Goal: Information Seeking & Learning: Check status

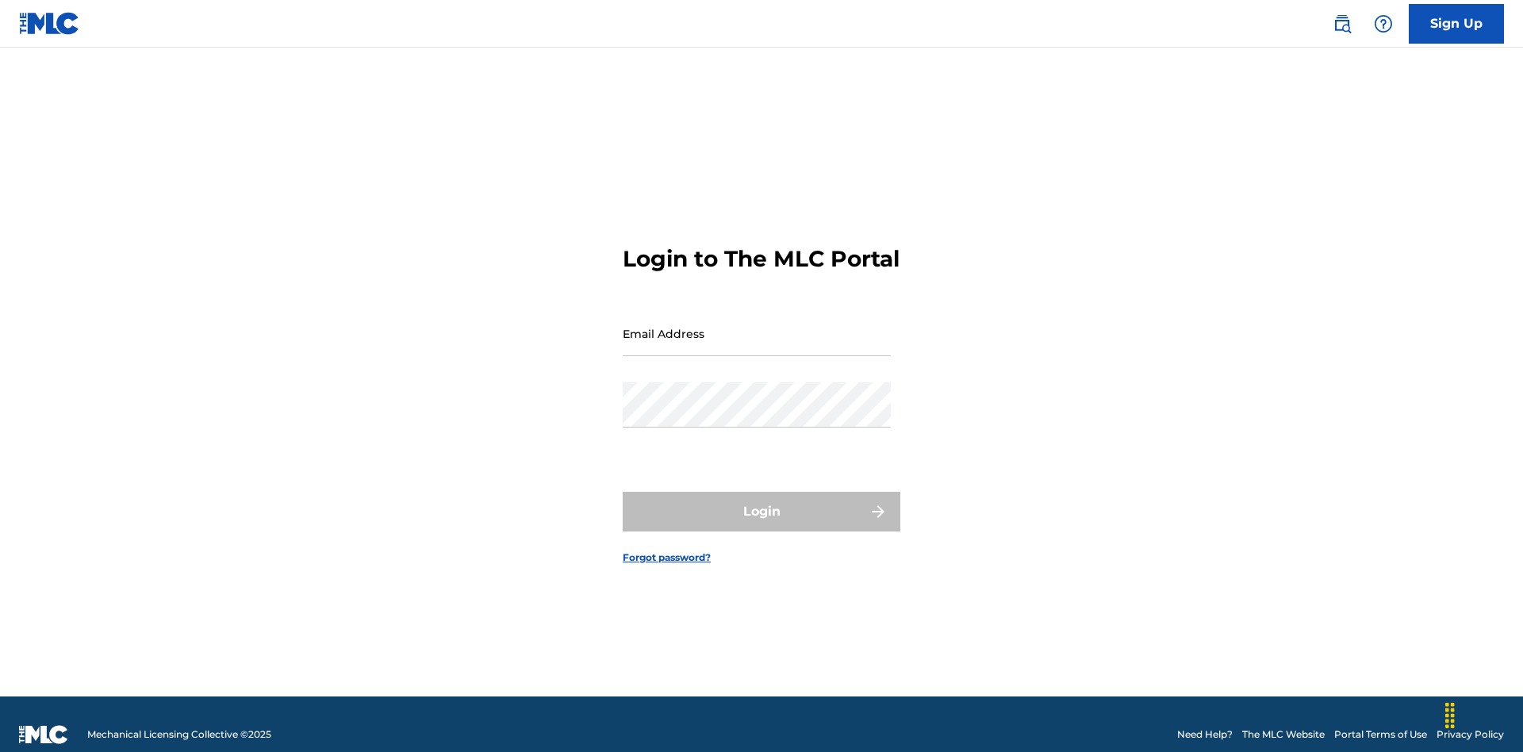
scroll to position [21, 0]
click at [757, 326] on input "Email Address" at bounding box center [757, 333] width 268 height 45
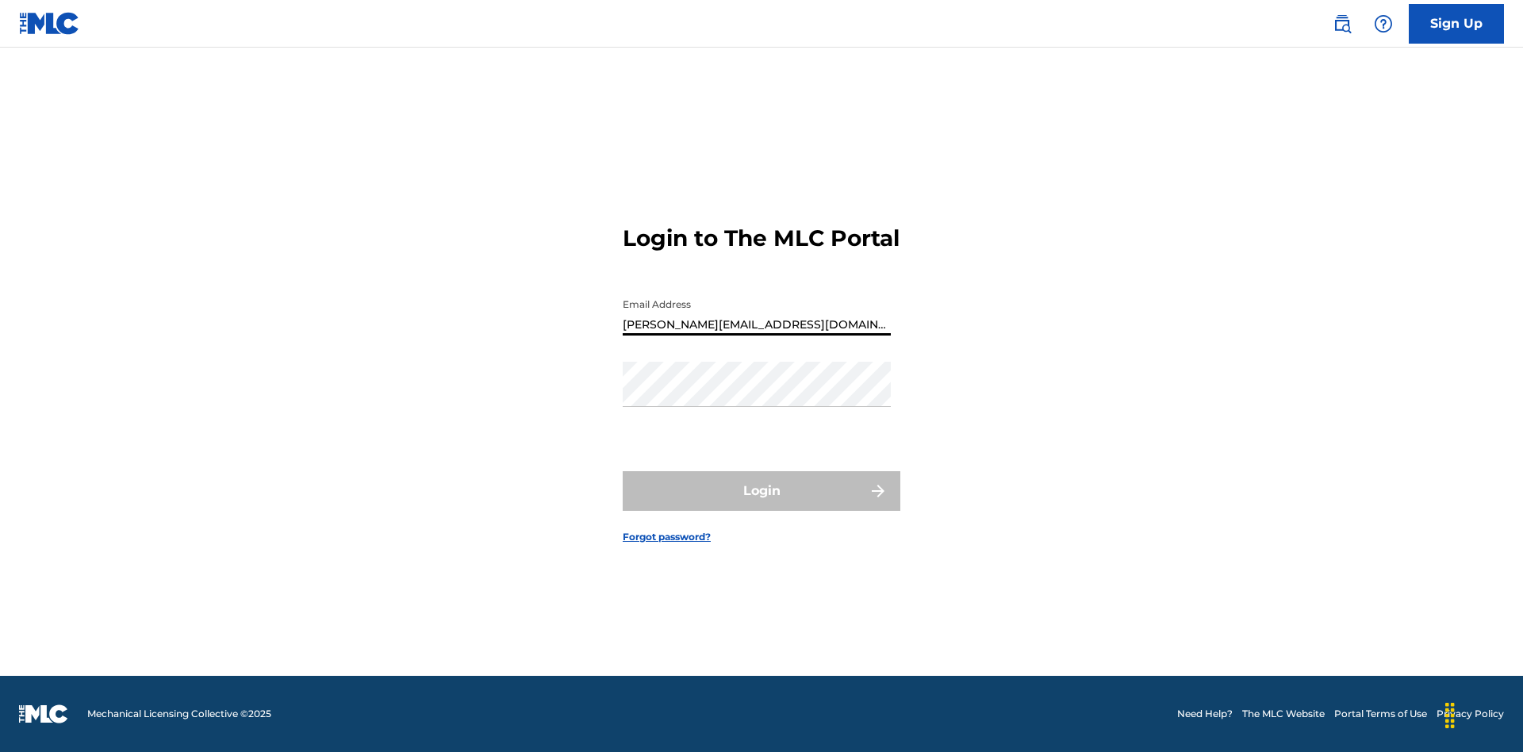
type input "[PERSON_NAME][EMAIL_ADDRESS][DOMAIN_NAME]"
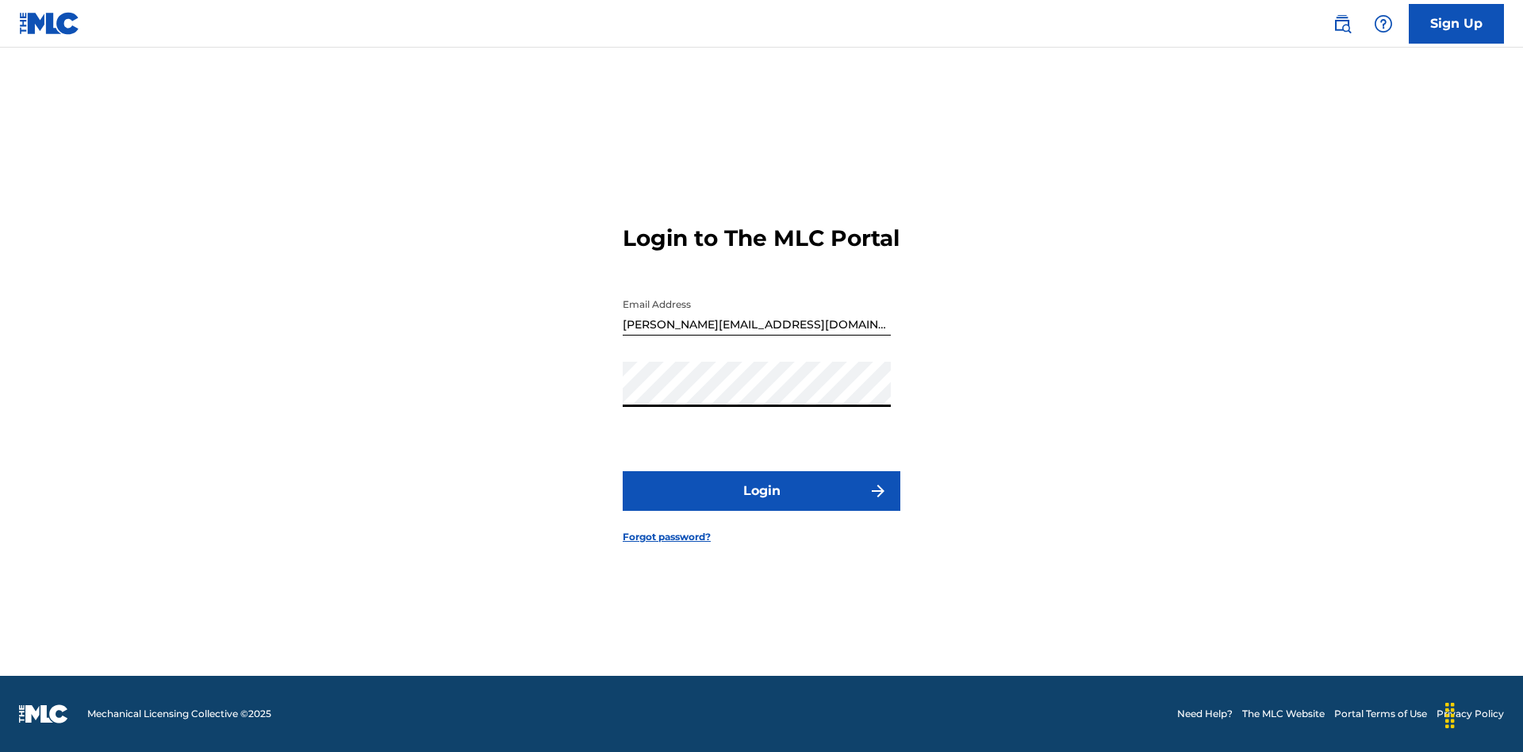
click at [762, 505] on button "Login" at bounding box center [762, 491] width 278 height 40
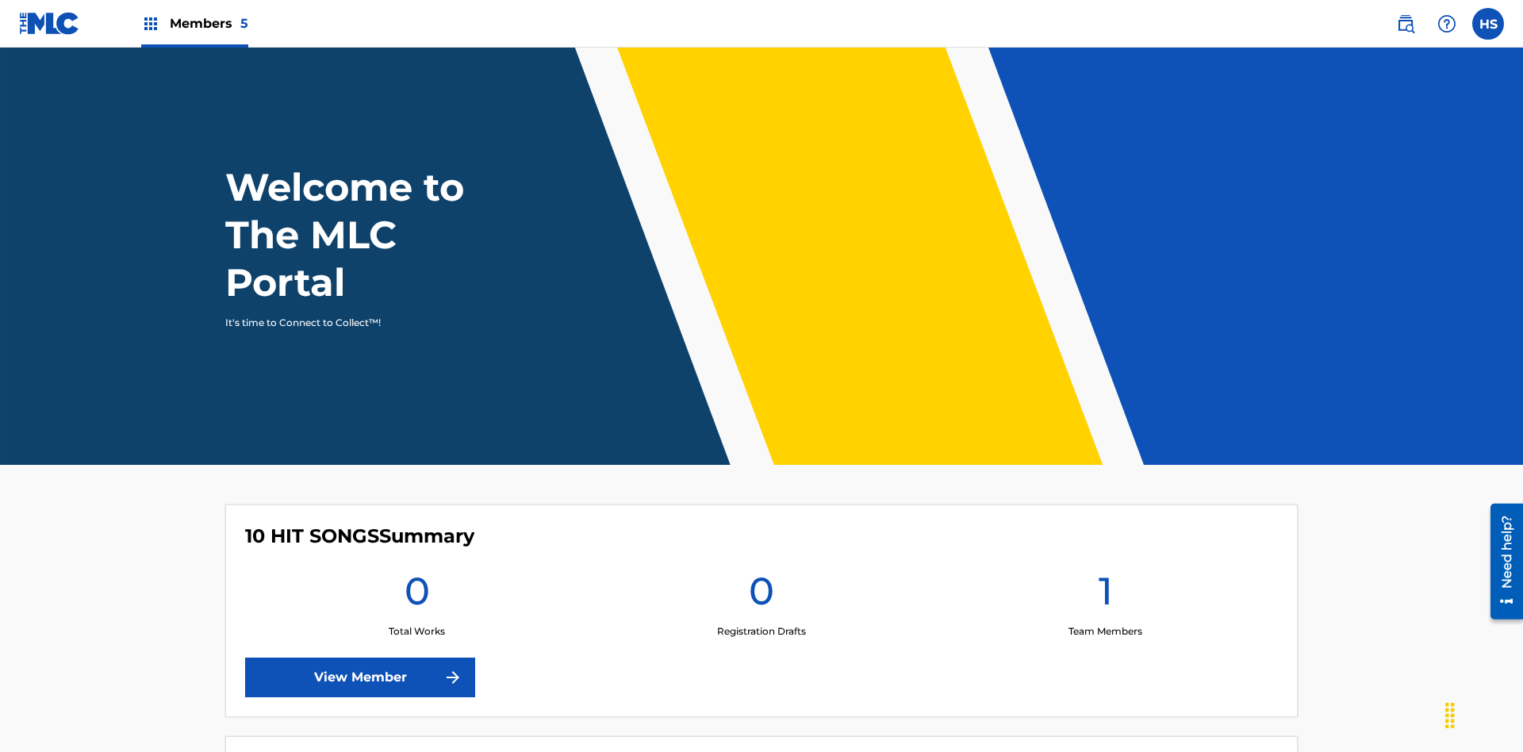
click at [194, 23] on span "Members 5" at bounding box center [209, 23] width 79 height 18
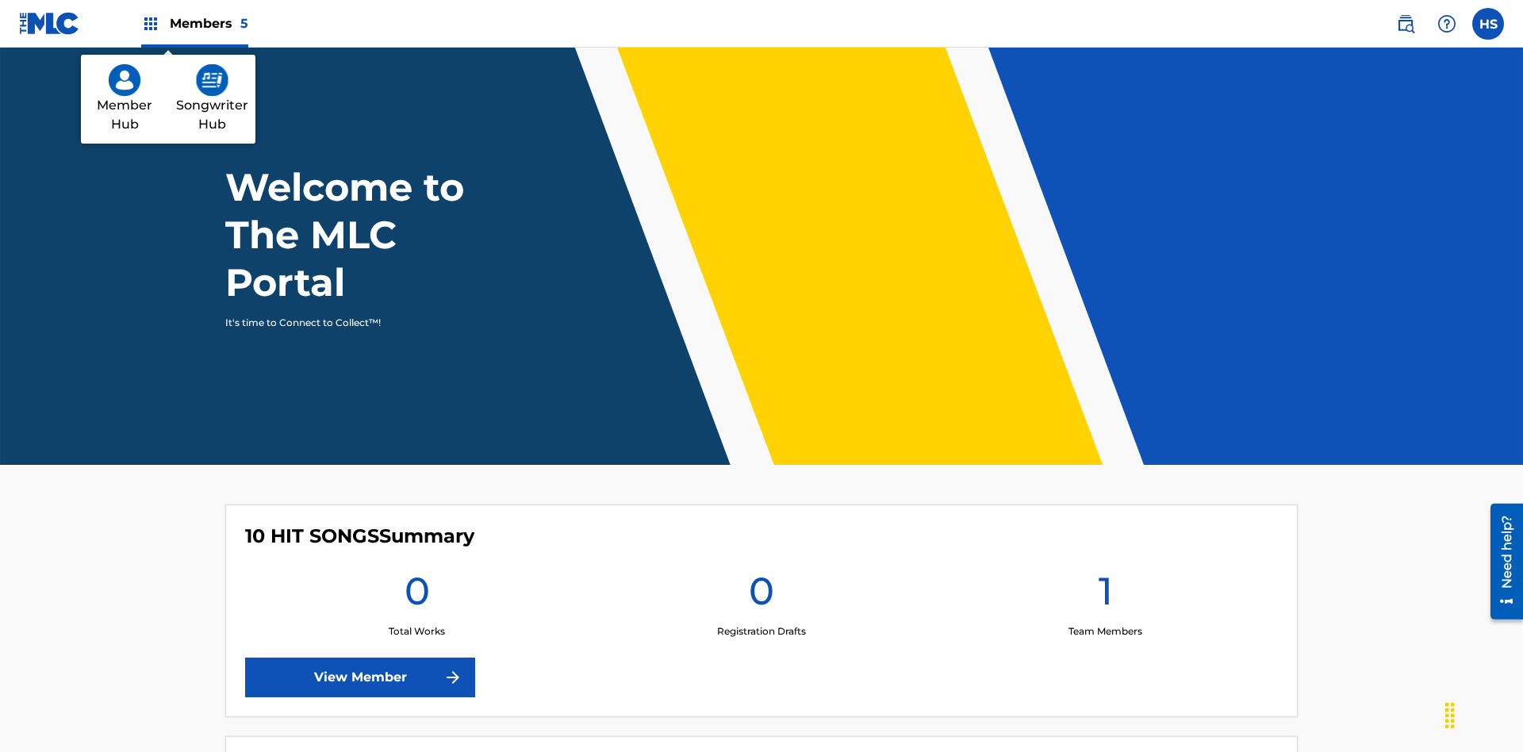
click at [212, 80] on img at bounding box center [212, 80] width 33 height 32
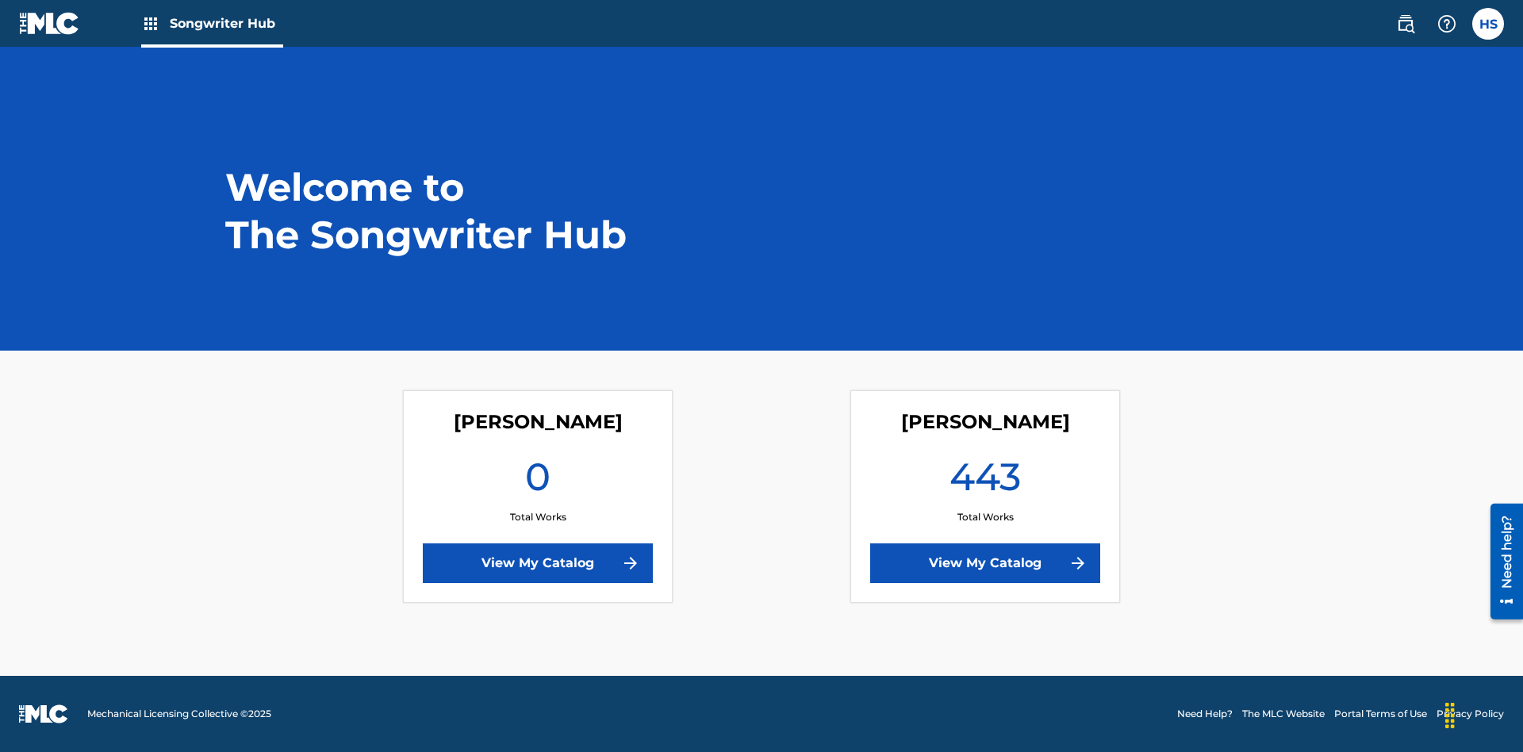
click at [985, 563] on link "View My Catalog" at bounding box center [985, 564] width 230 height 40
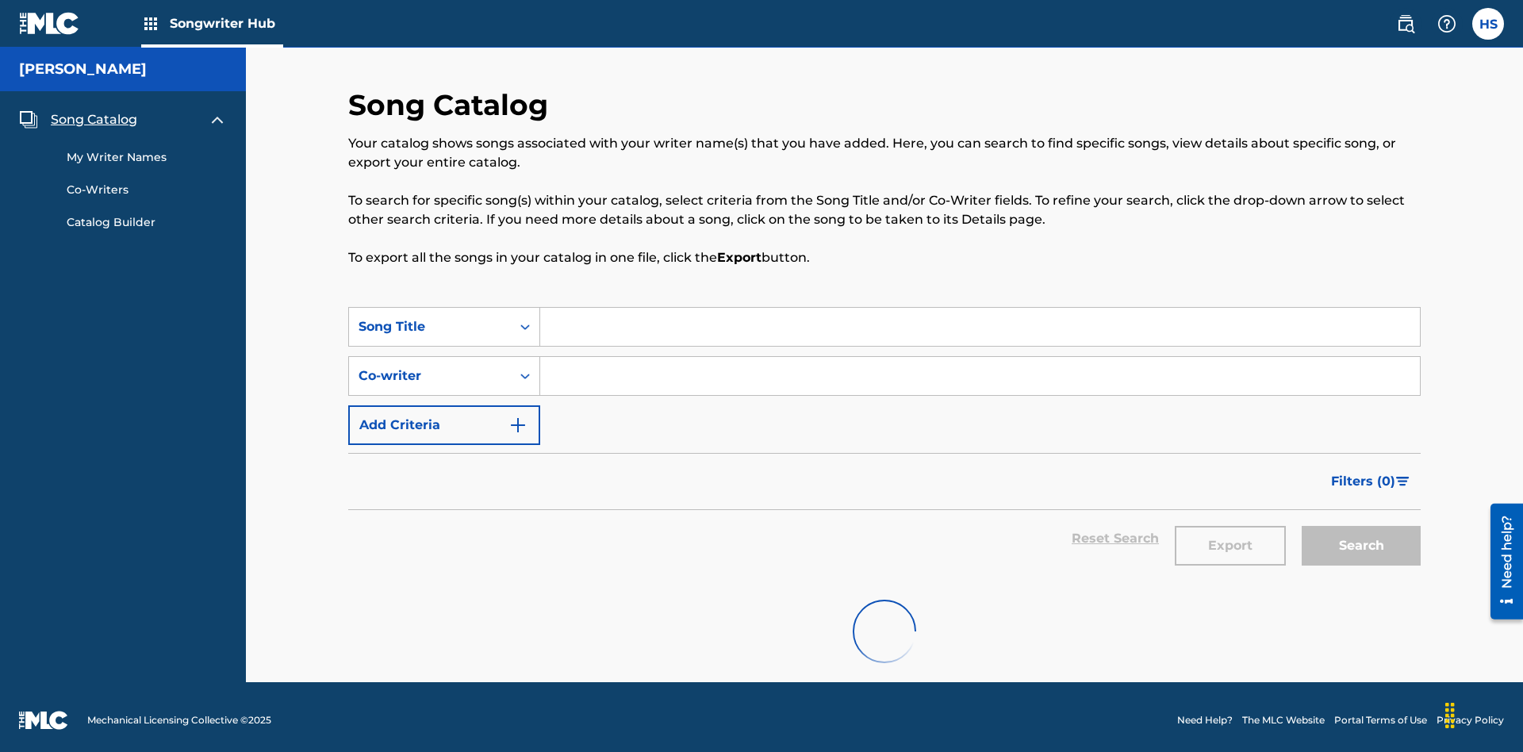
click at [94, 113] on span "Song Catalog" at bounding box center [94, 119] width 86 height 19
click at [430, 321] on div "Song Title" at bounding box center [430, 326] width 143 height 19
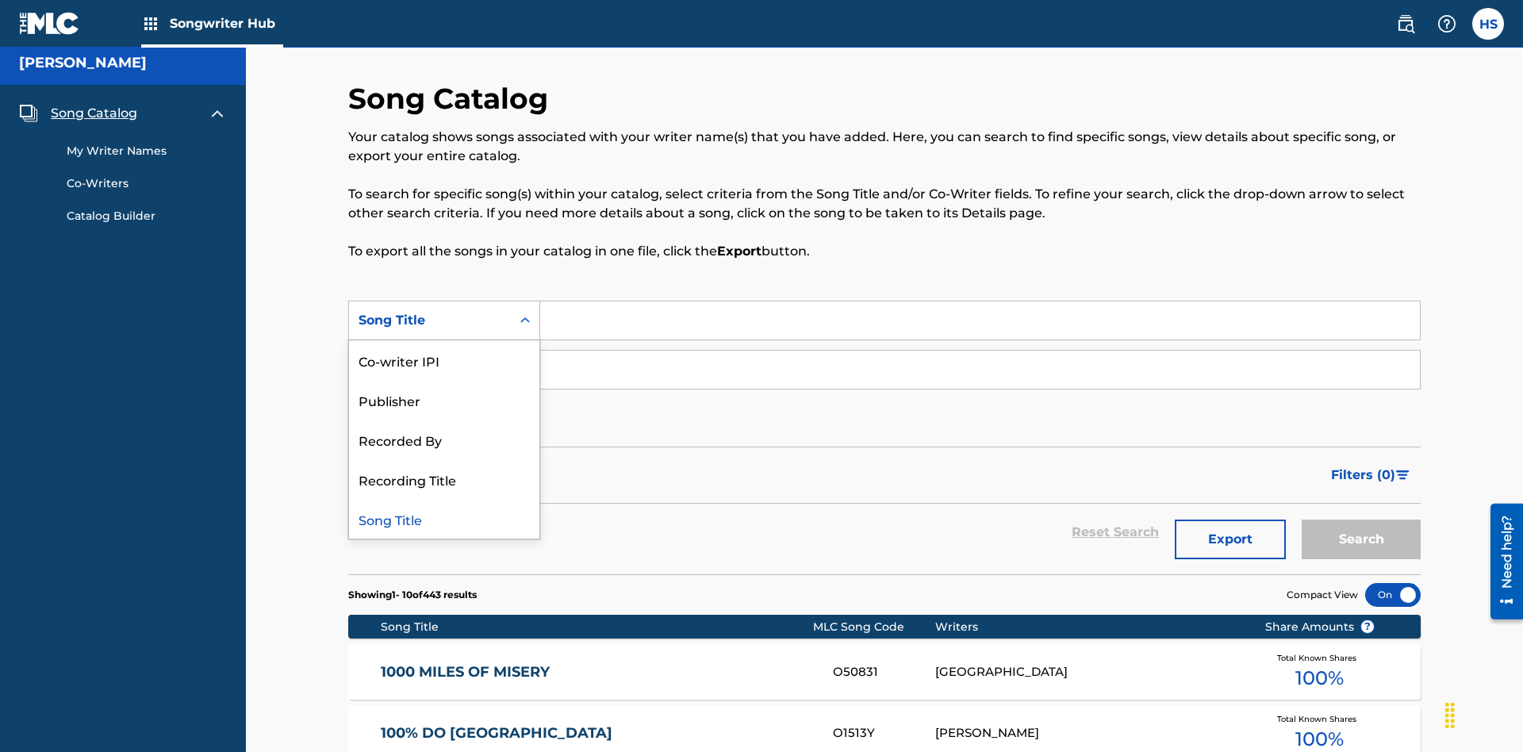
click at [444, 519] on div "Song Title" at bounding box center [444, 519] width 190 height 40
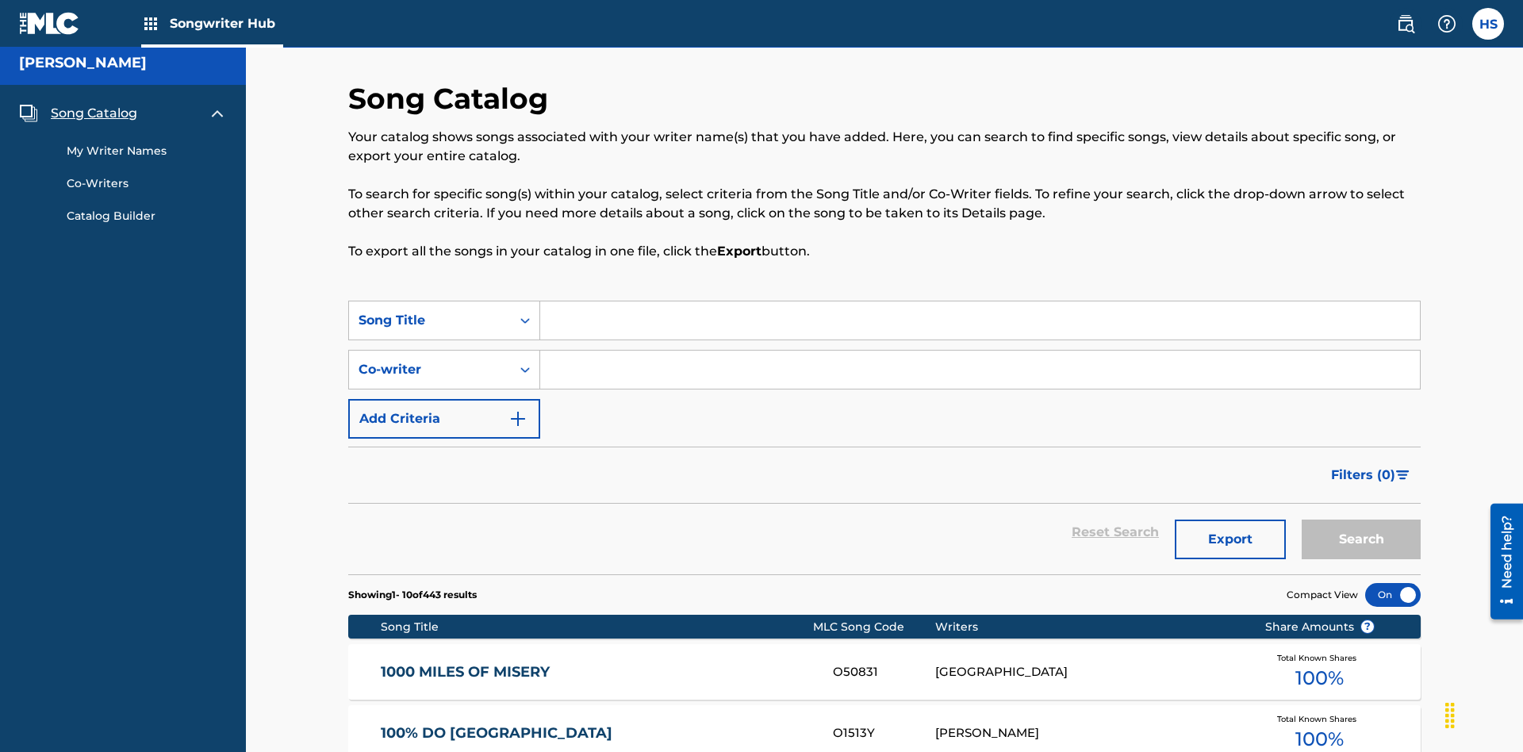
click at [980, 302] on input "Search Form" at bounding box center [980, 321] width 880 height 38
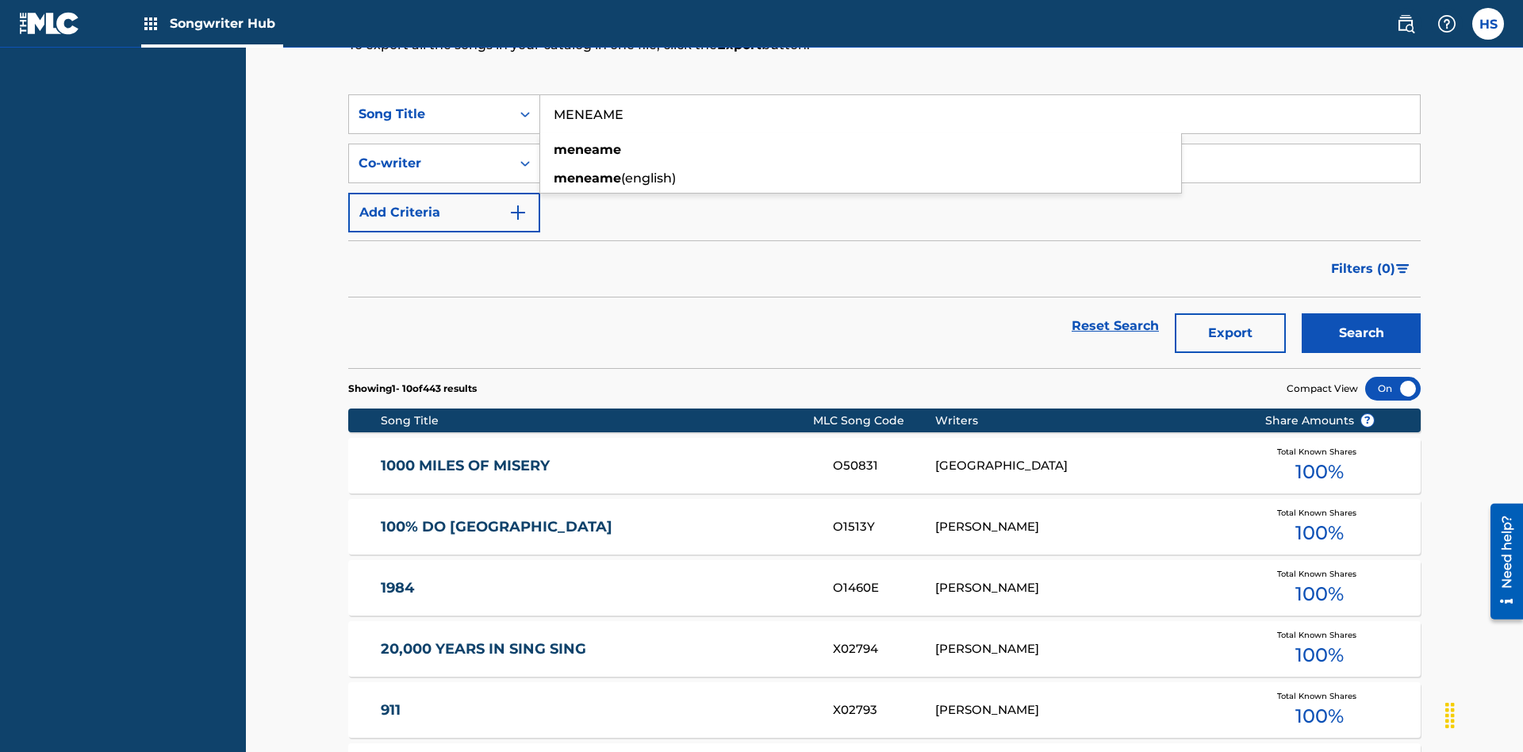
type input "MENEAME"
click at [1362, 313] on button "Search" at bounding box center [1361, 333] width 119 height 40
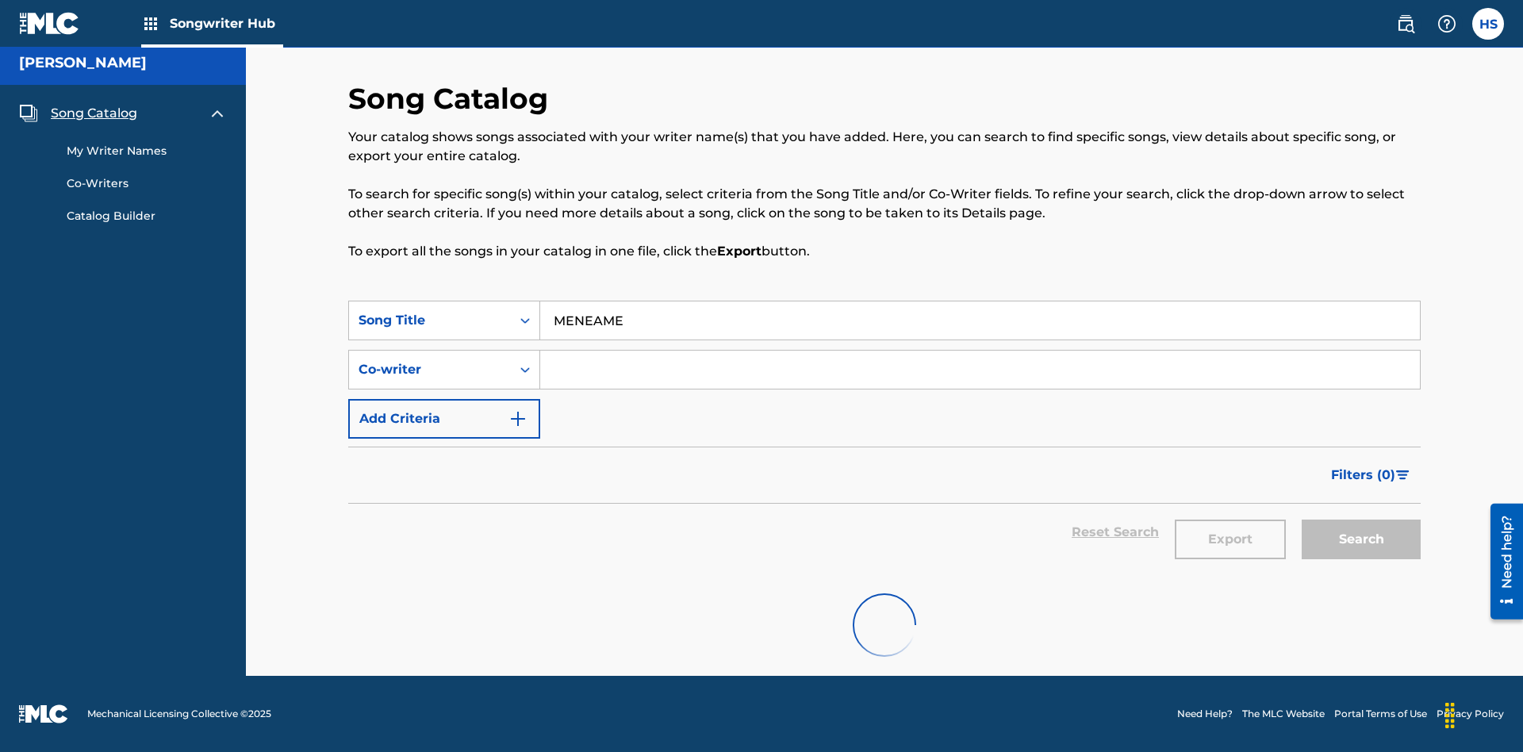
click at [980, 302] on input "MENEAME" at bounding box center [980, 321] width 880 height 38
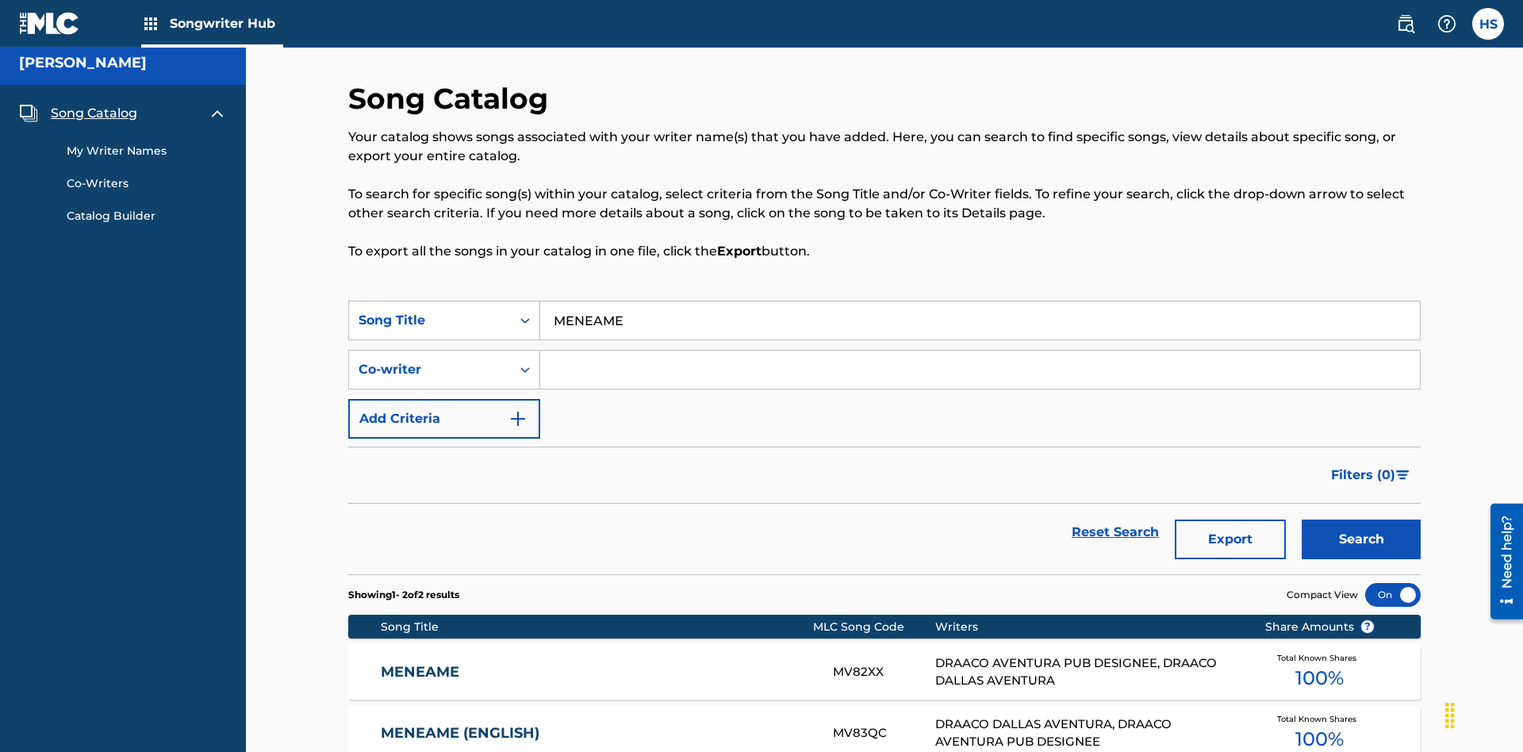
scroll to position [166, 0]
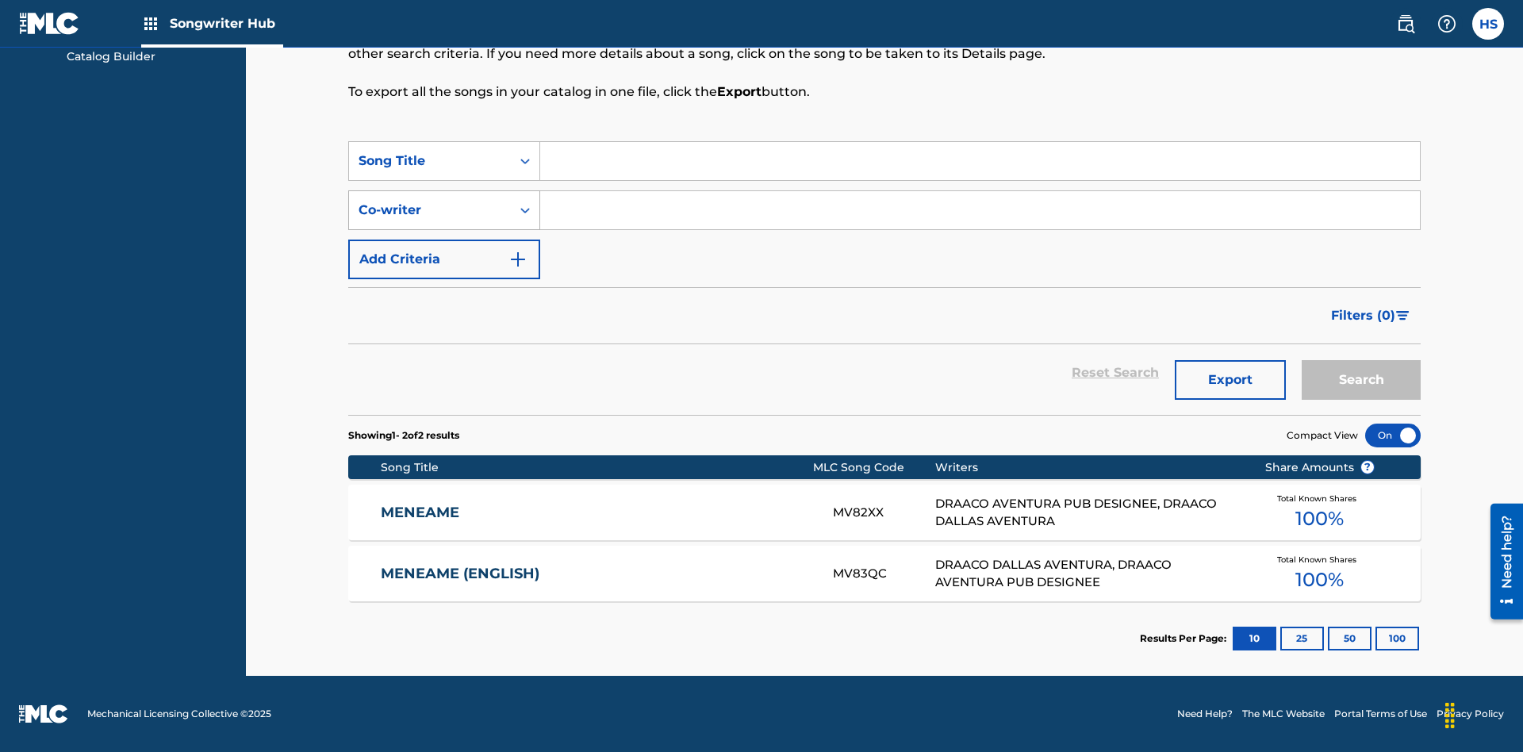
click at [430, 210] on div "Co-writer" at bounding box center [430, 210] width 143 height 19
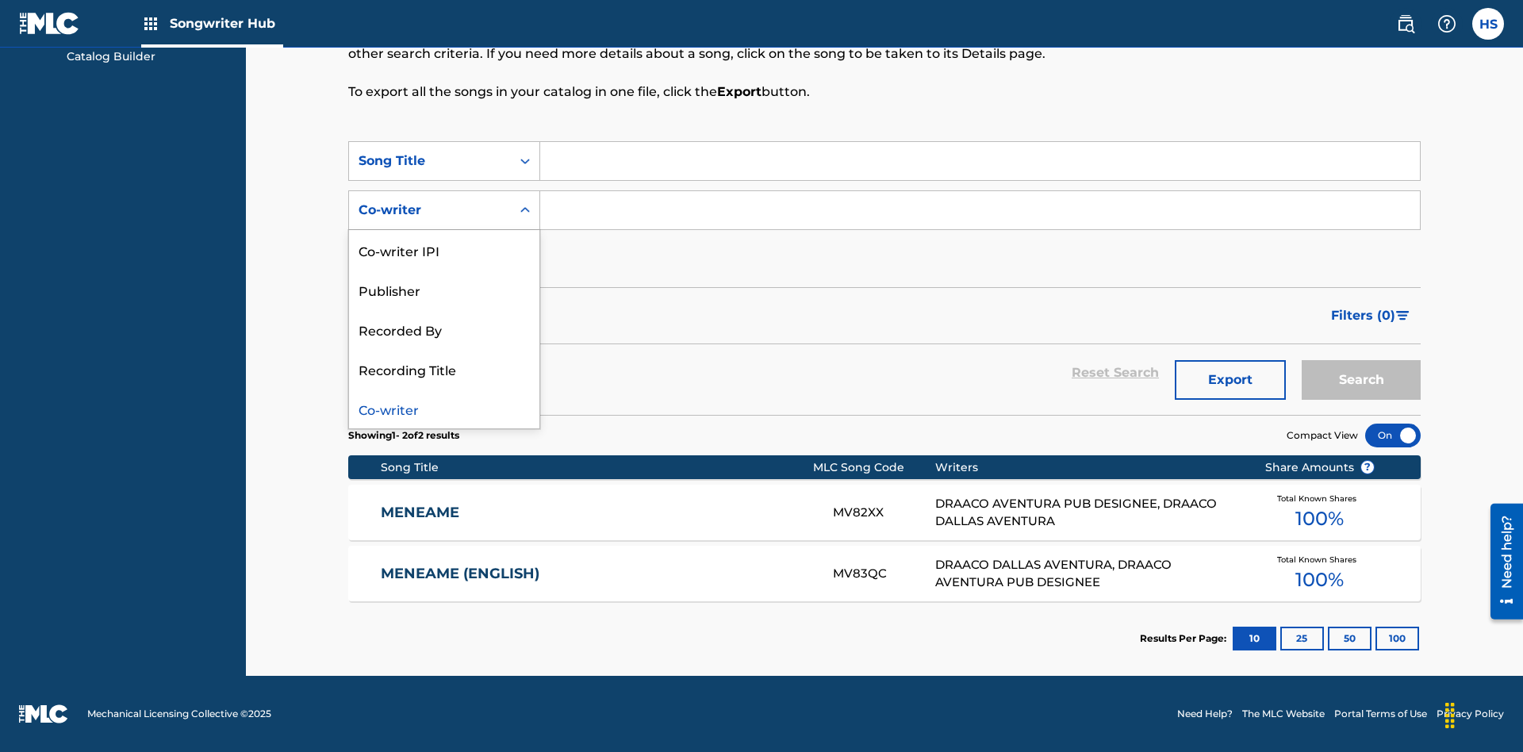
click at [444, 409] on div "Co-writer" at bounding box center [444, 409] width 190 height 40
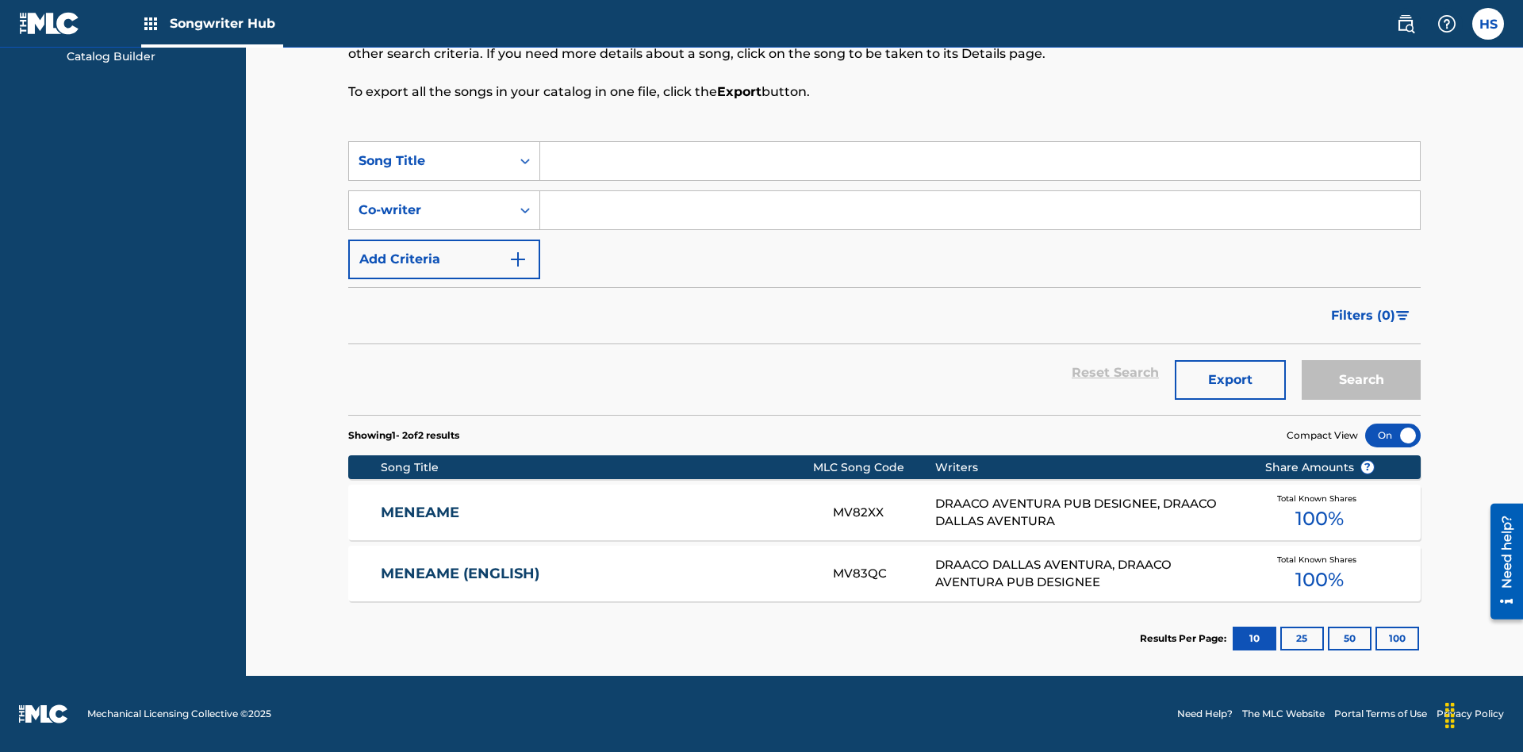
click at [980, 210] on input "Search Form" at bounding box center [980, 210] width 880 height 38
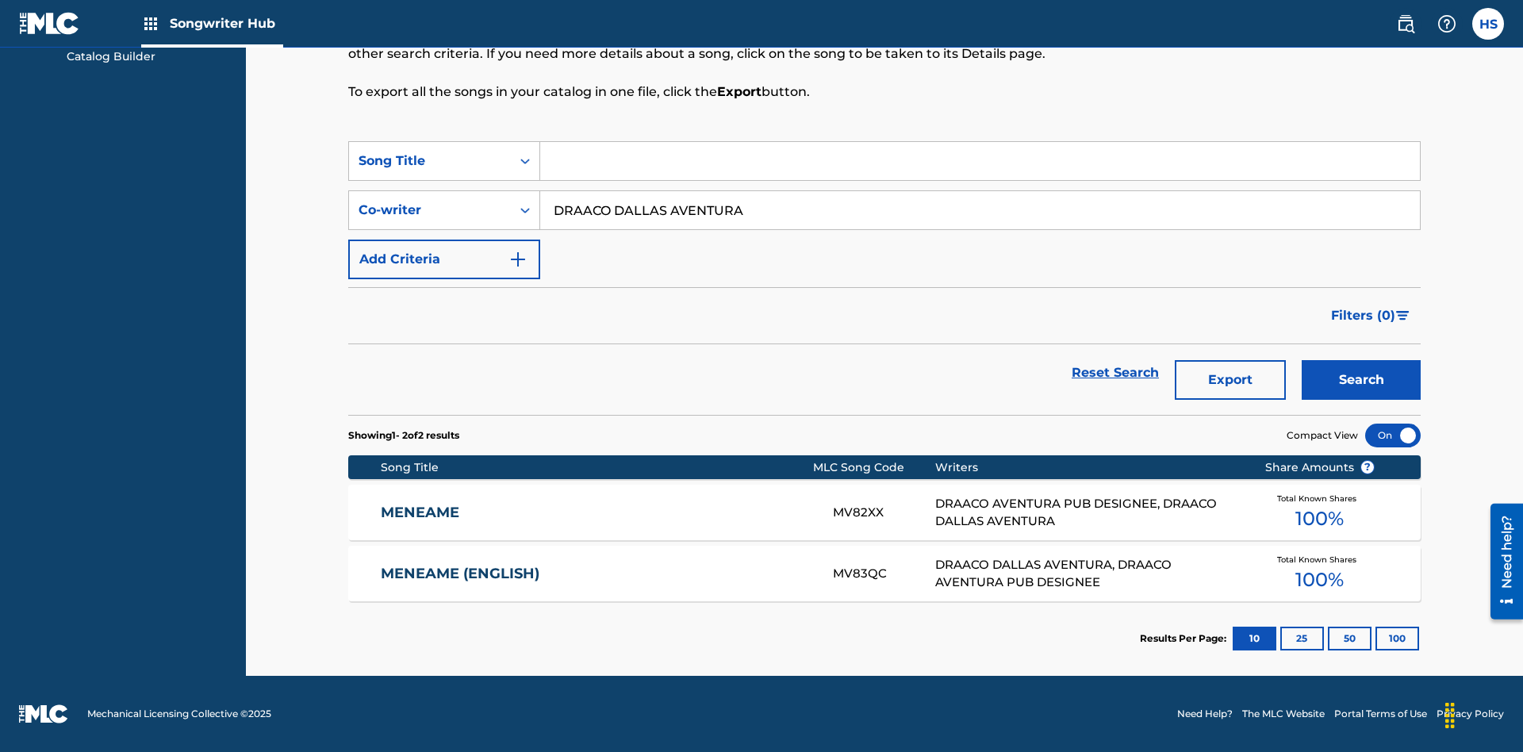
type input "DRAACO DALLAS AVENTURA"
click at [1362, 380] on button "Search" at bounding box center [1361, 380] width 119 height 40
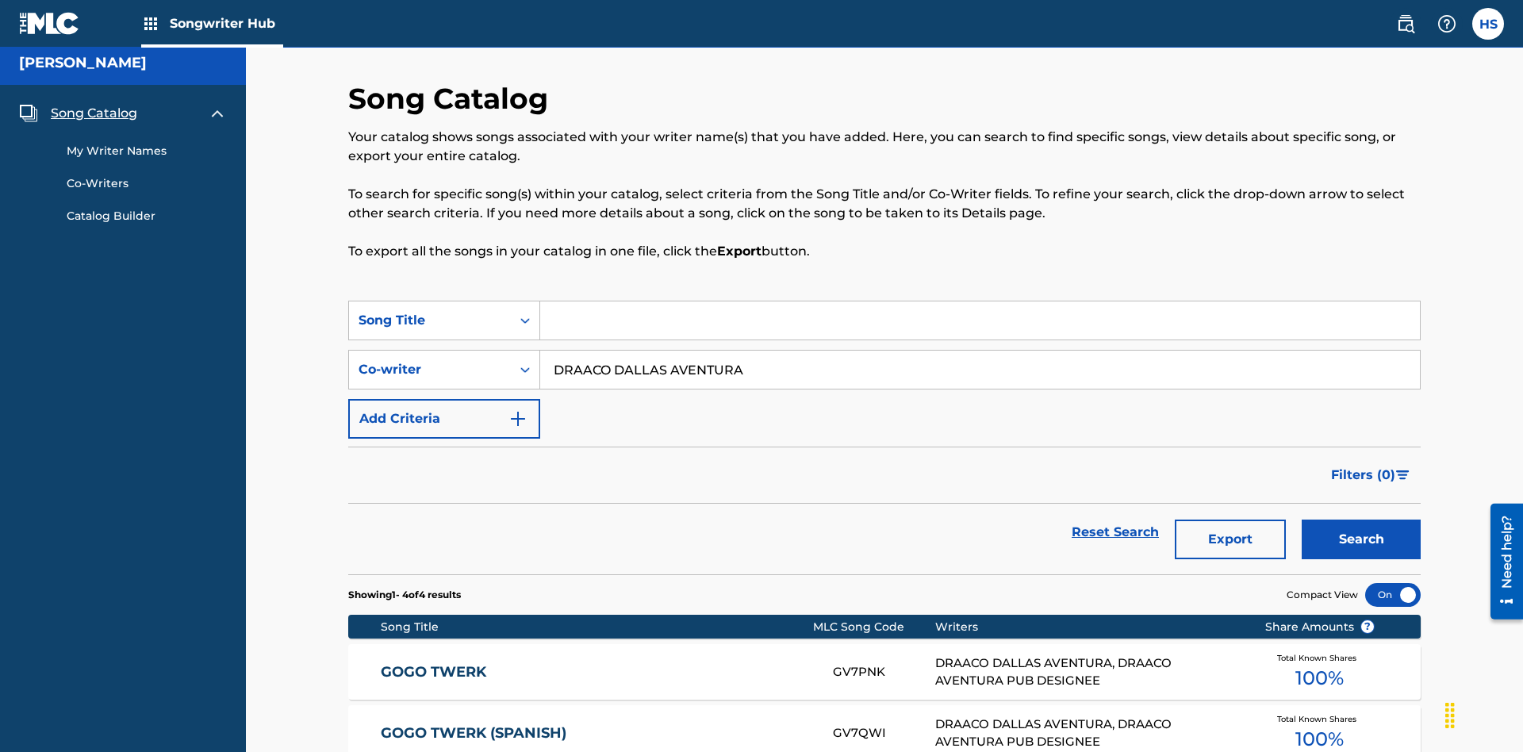
click at [980, 351] on input "DRAACO DALLAS AVENTURA" at bounding box center [980, 370] width 880 height 38
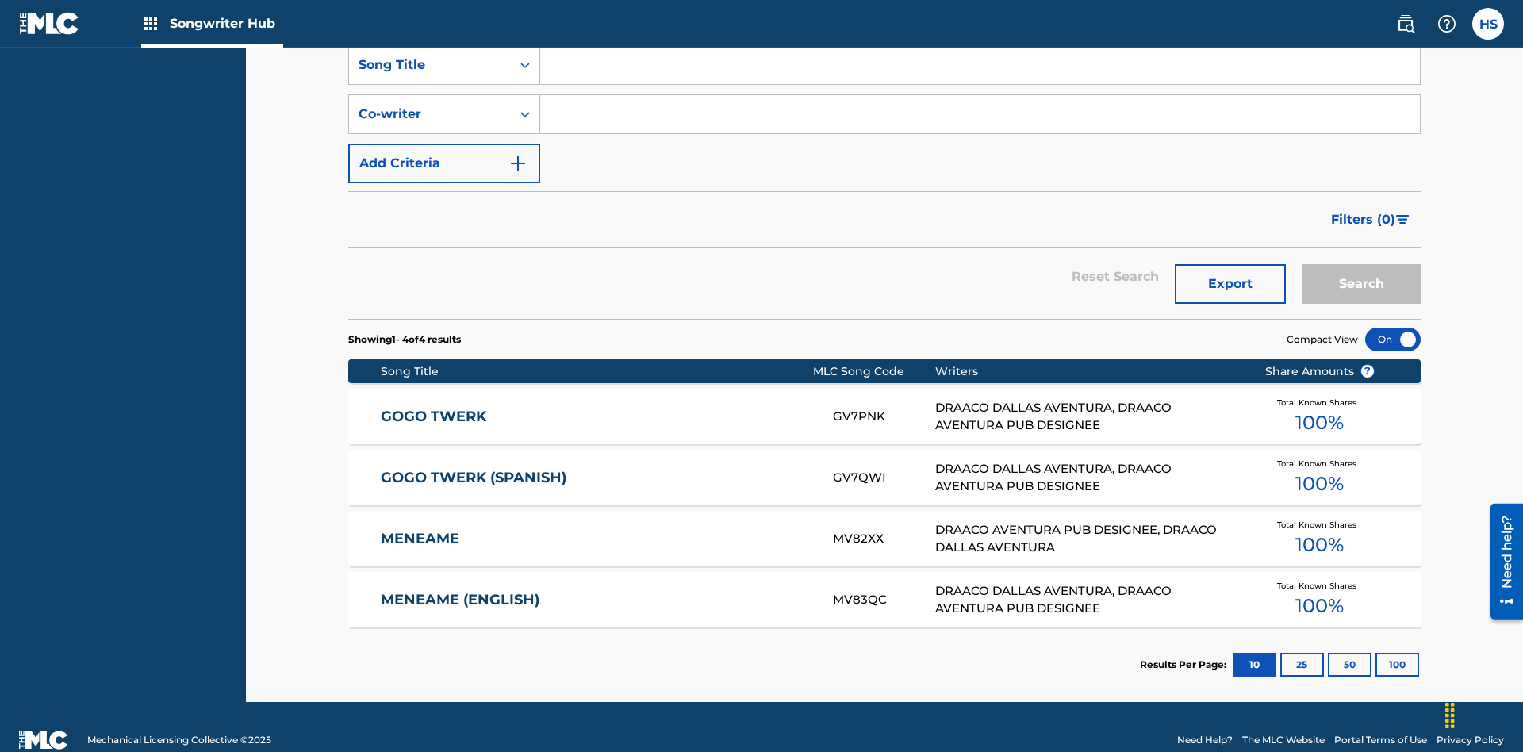
scroll to position [222, 0]
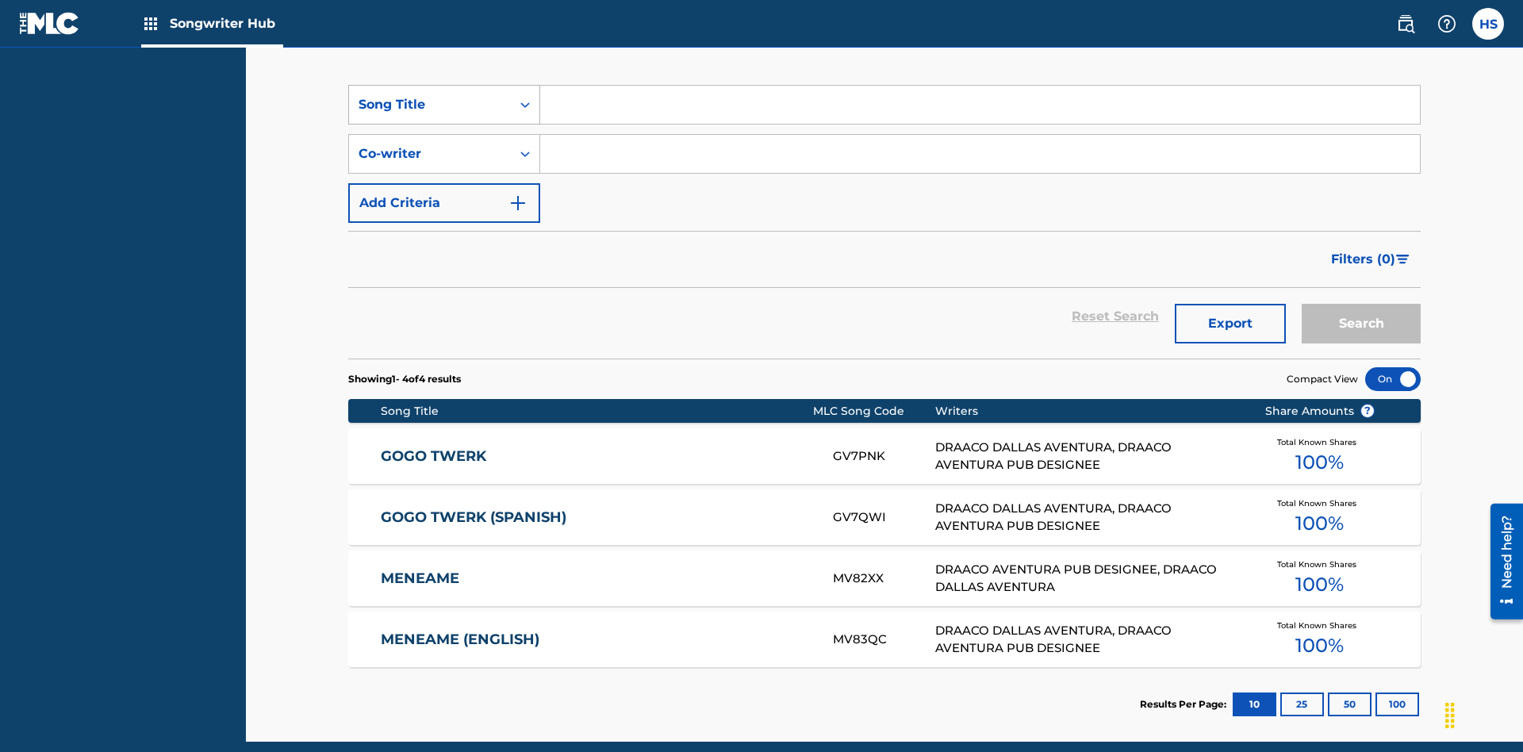
click at [430, 105] on div "Song Title" at bounding box center [430, 104] width 143 height 19
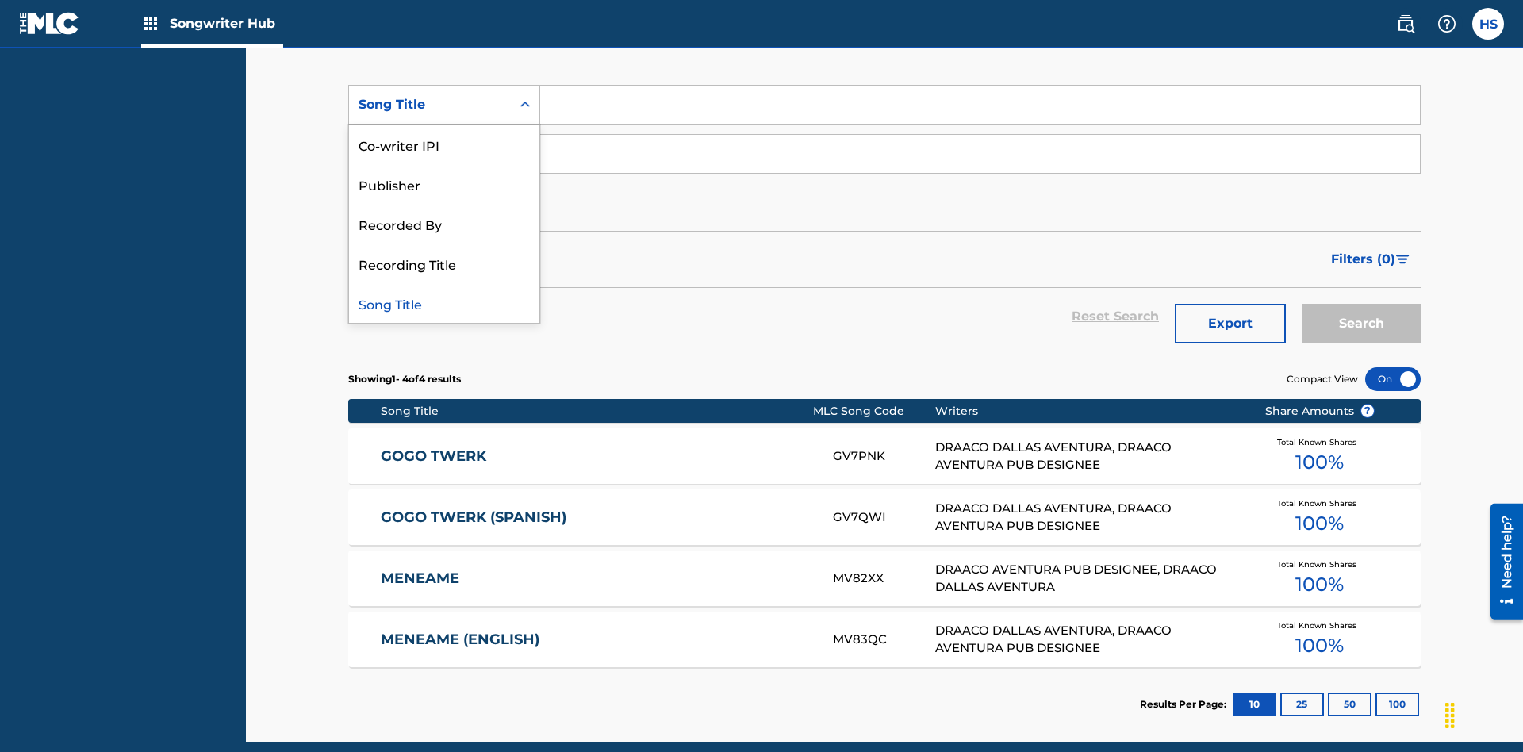
click at [444, 144] on div "Co-writer IPI" at bounding box center [444, 145] width 190 height 40
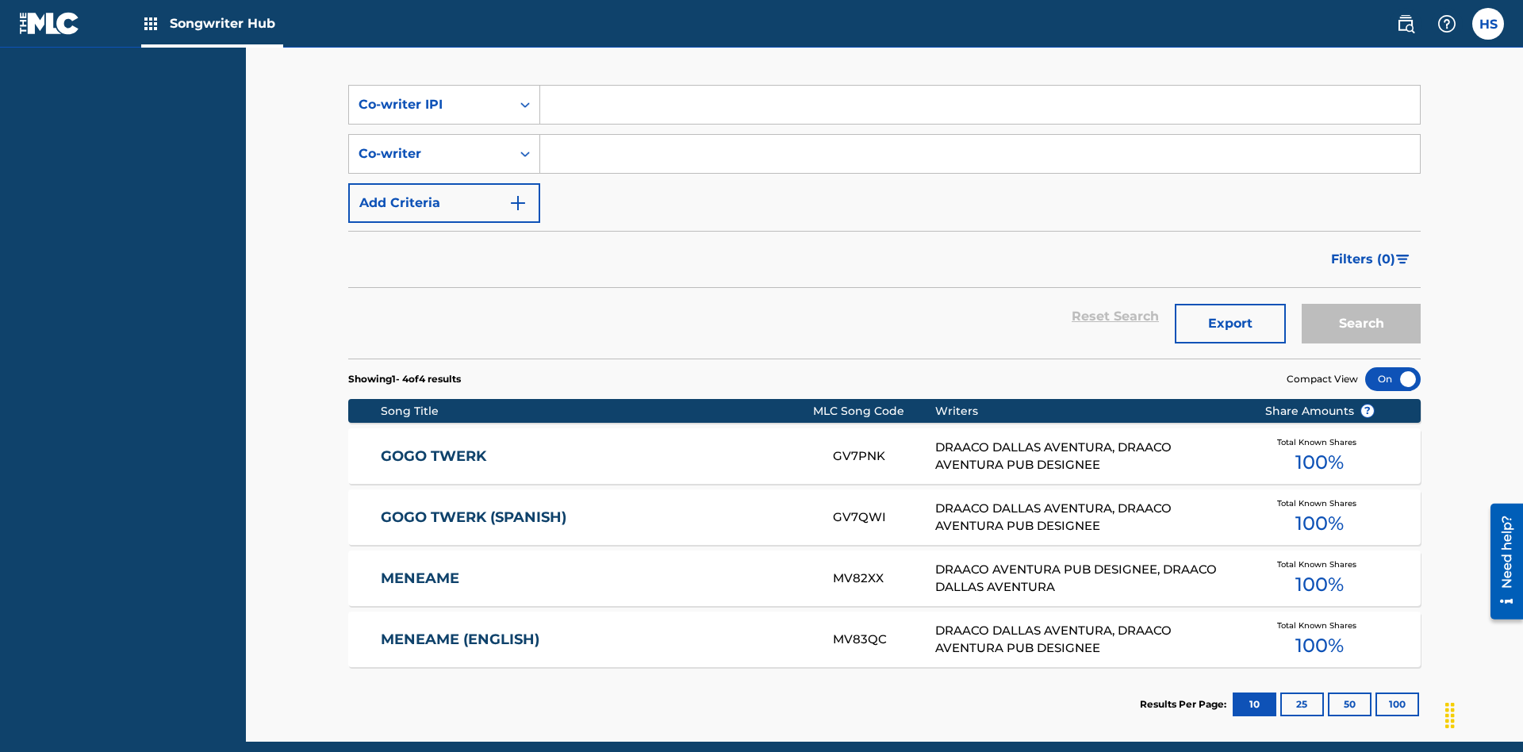
click at [980, 114] on input "Search Form" at bounding box center [980, 105] width 880 height 38
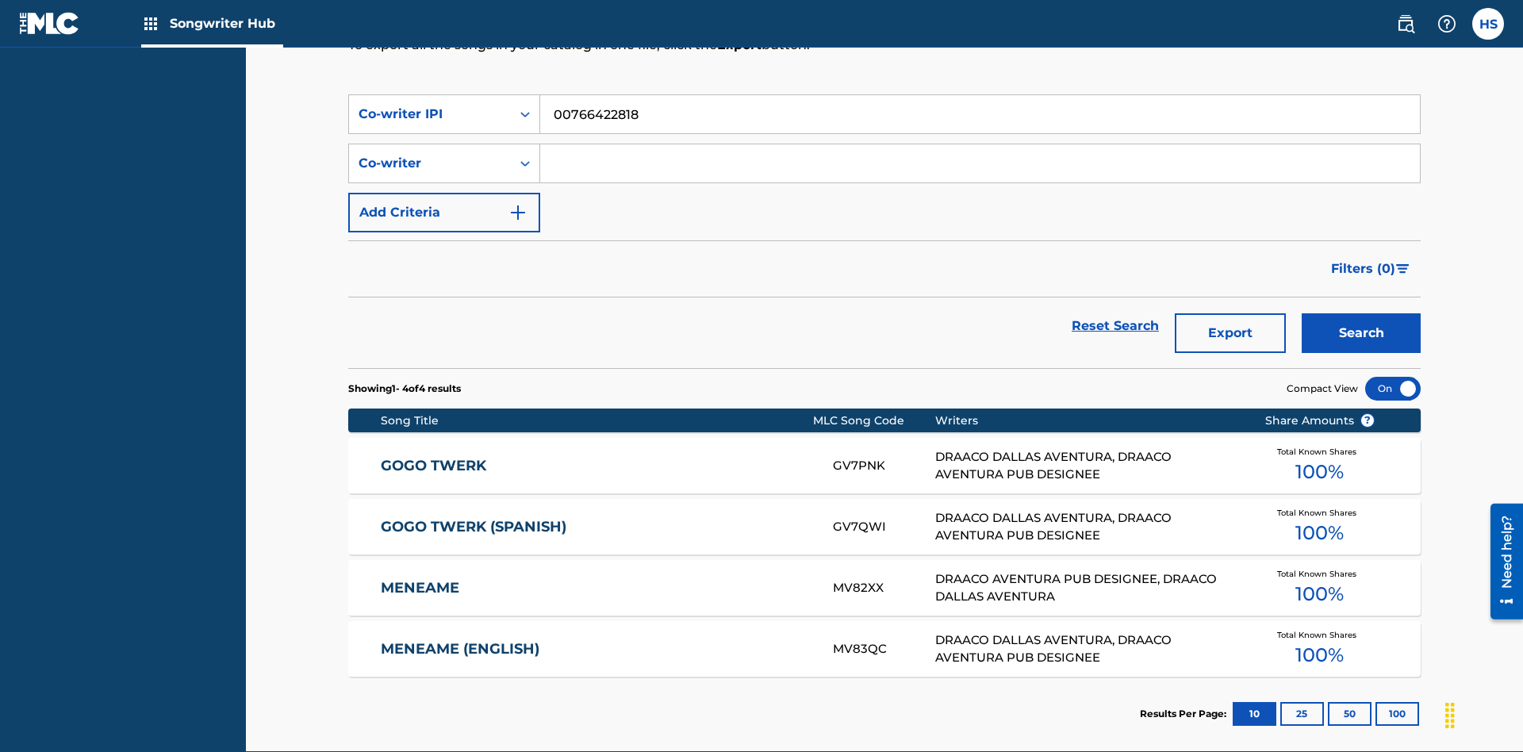
type input "00766422818"
click at [1362, 313] on button "Search" at bounding box center [1361, 333] width 119 height 40
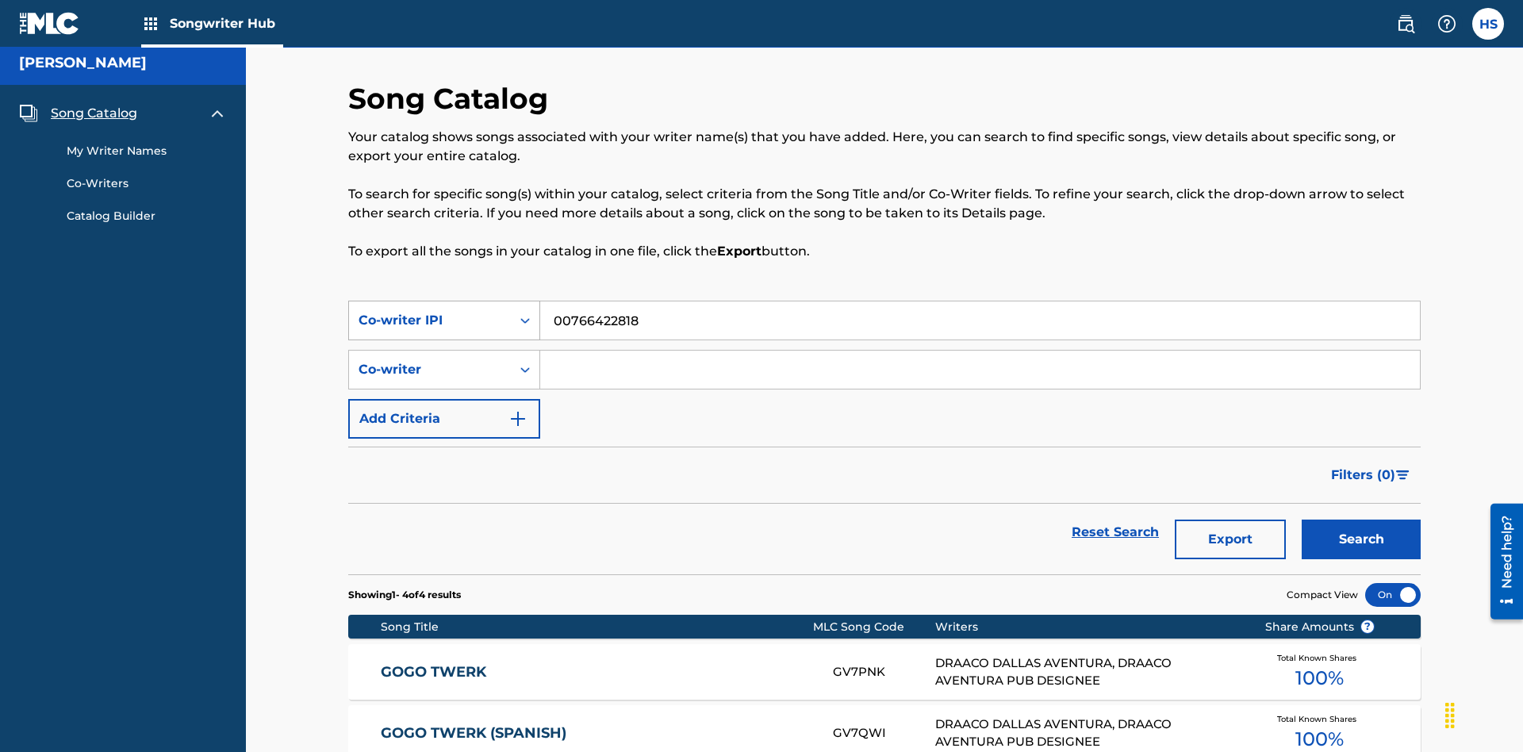
click at [430, 311] on div "Co-writer IPI" at bounding box center [430, 320] width 143 height 19
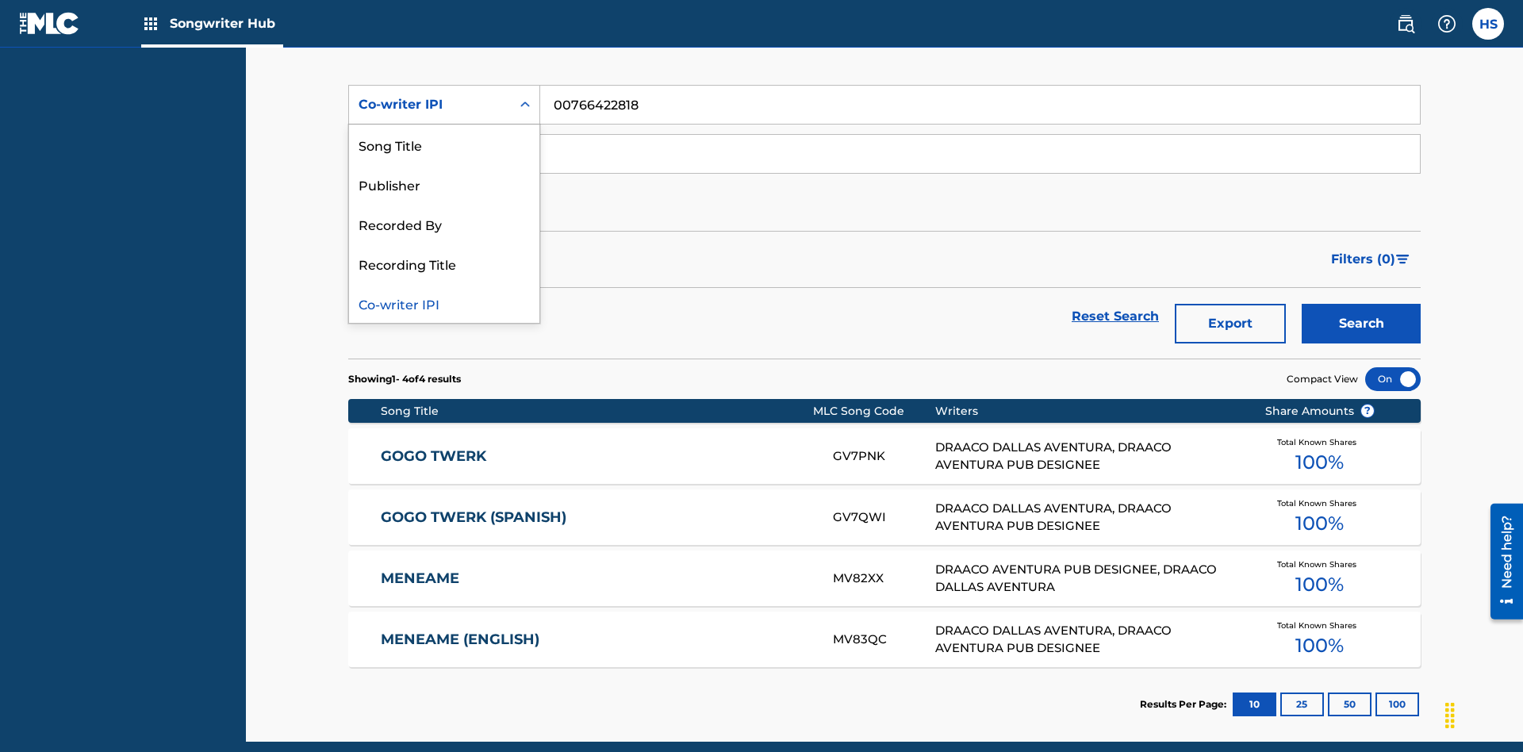
click at [444, 224] on div "Recorded By" at bounding box center [444, 224] width 190 height 40
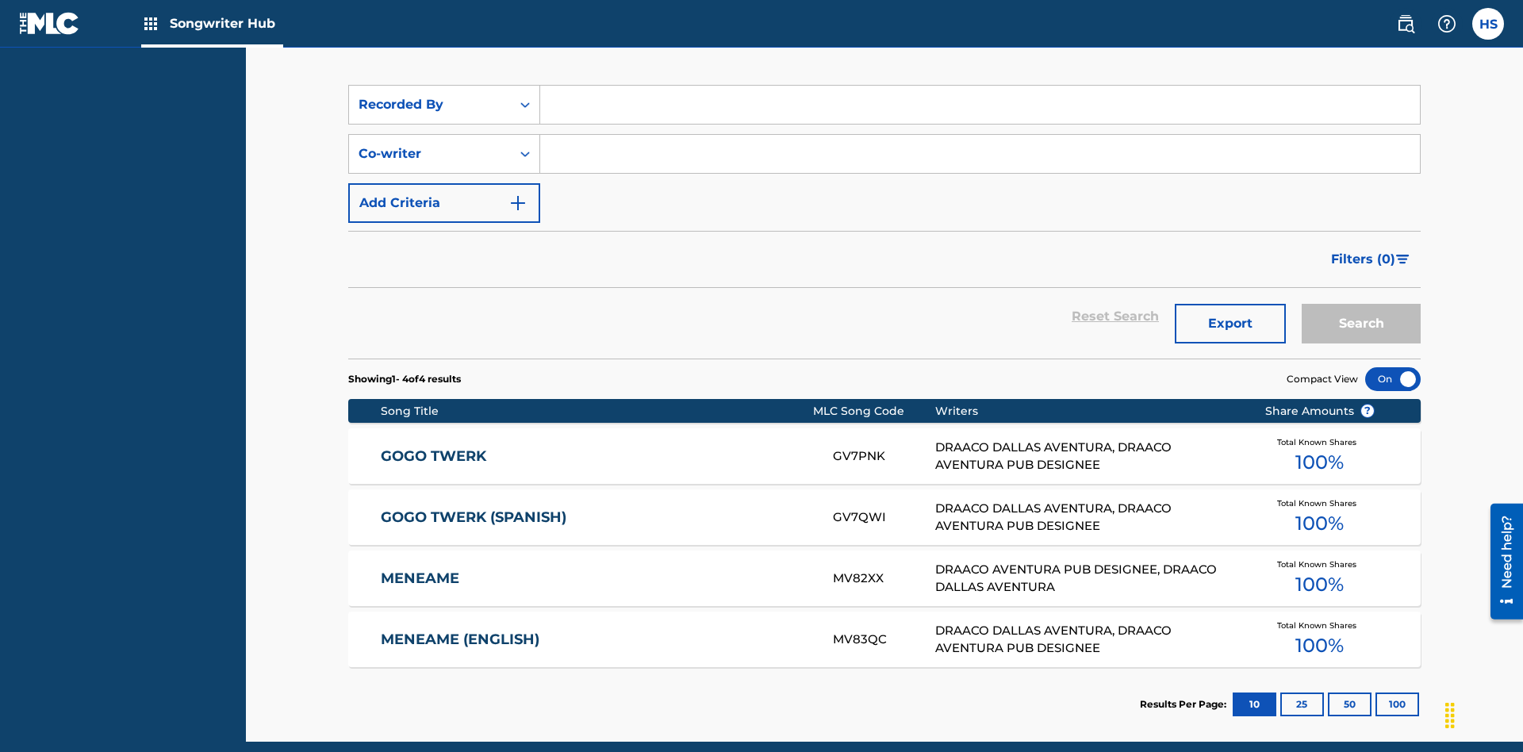
click at [980, 114] on input "Search Form" at bounding box center [980, 105] width 880 height 38
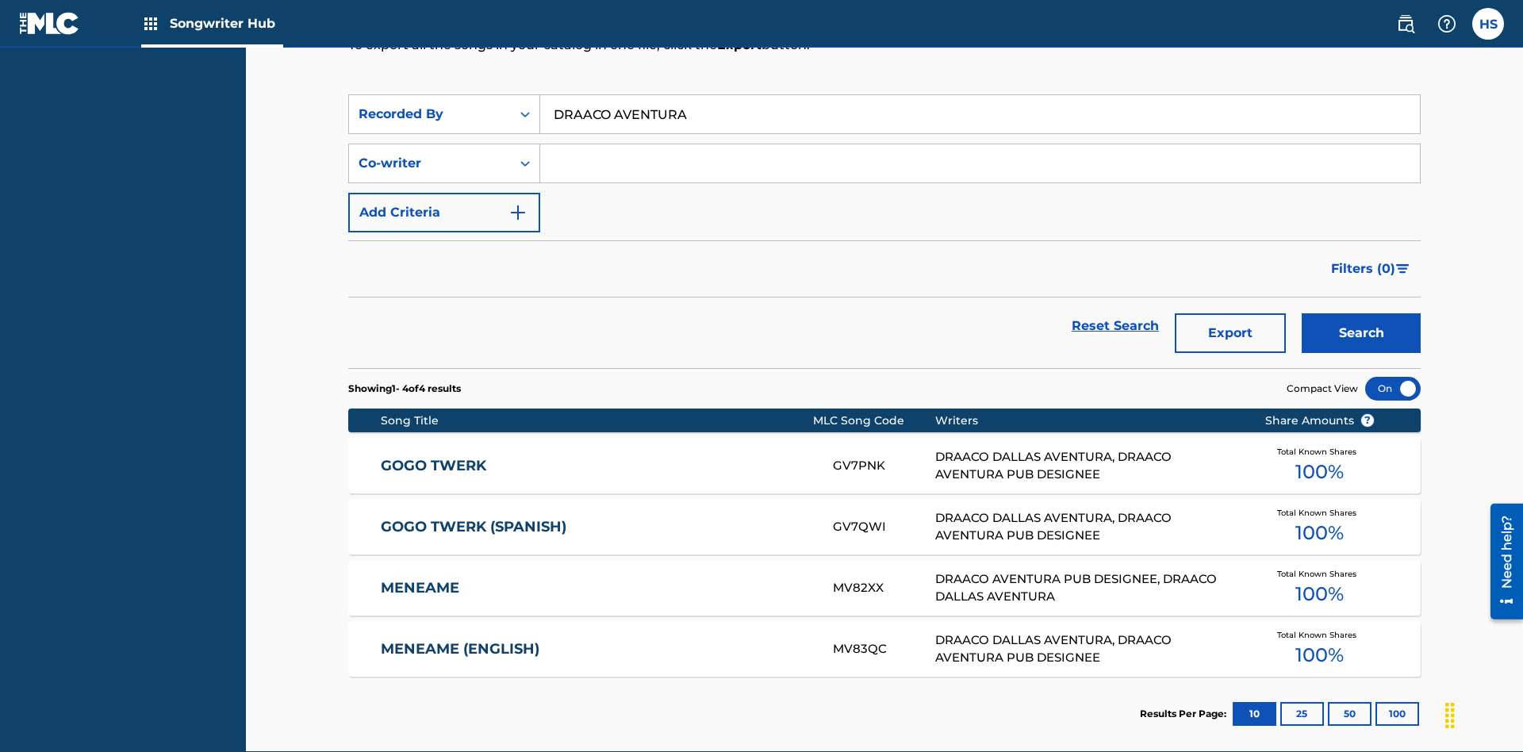
type input "DRAACO AVENTURA"
click at [1362, 313] on button "Search" at bounding box center [1361, 333] width 119 height 40
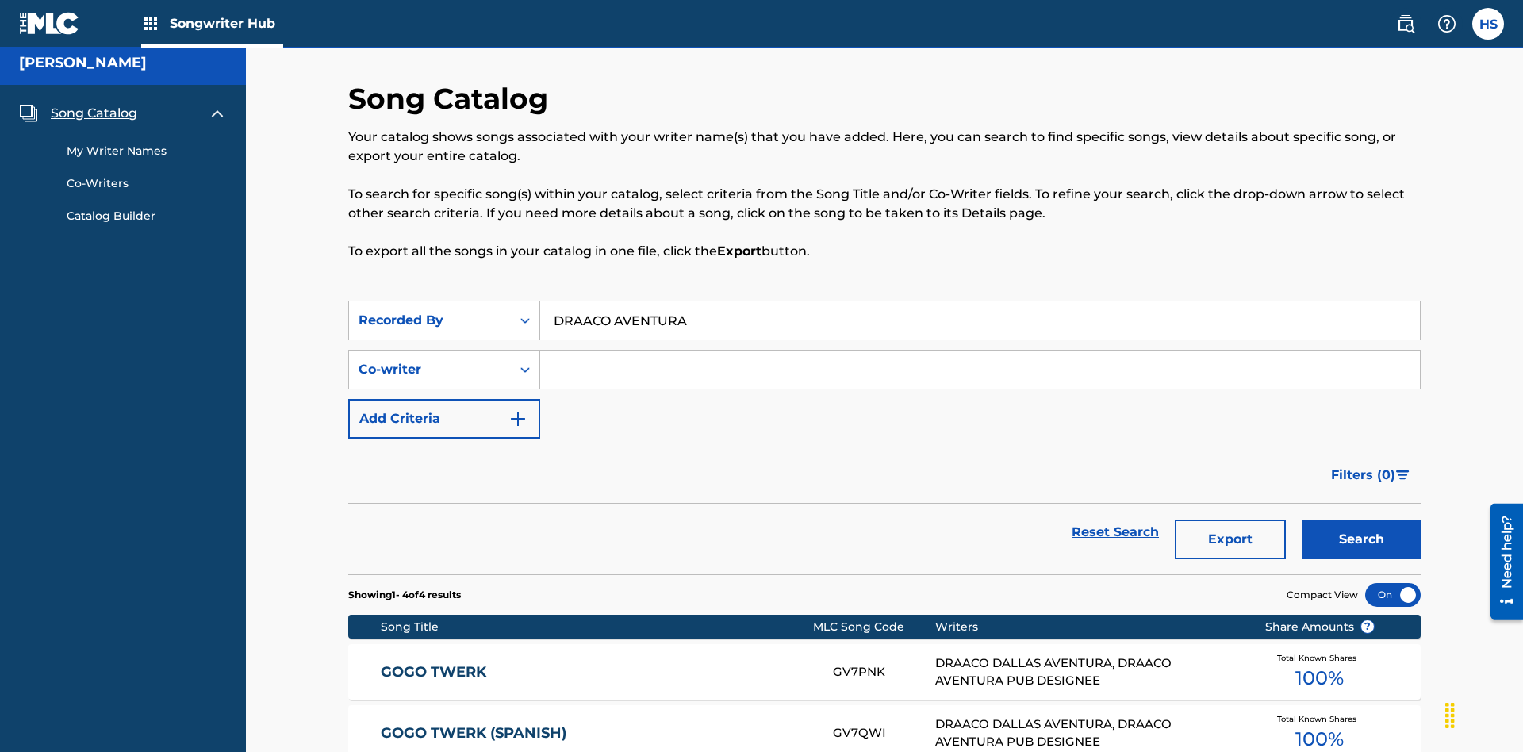
scroll to position [222, 0]
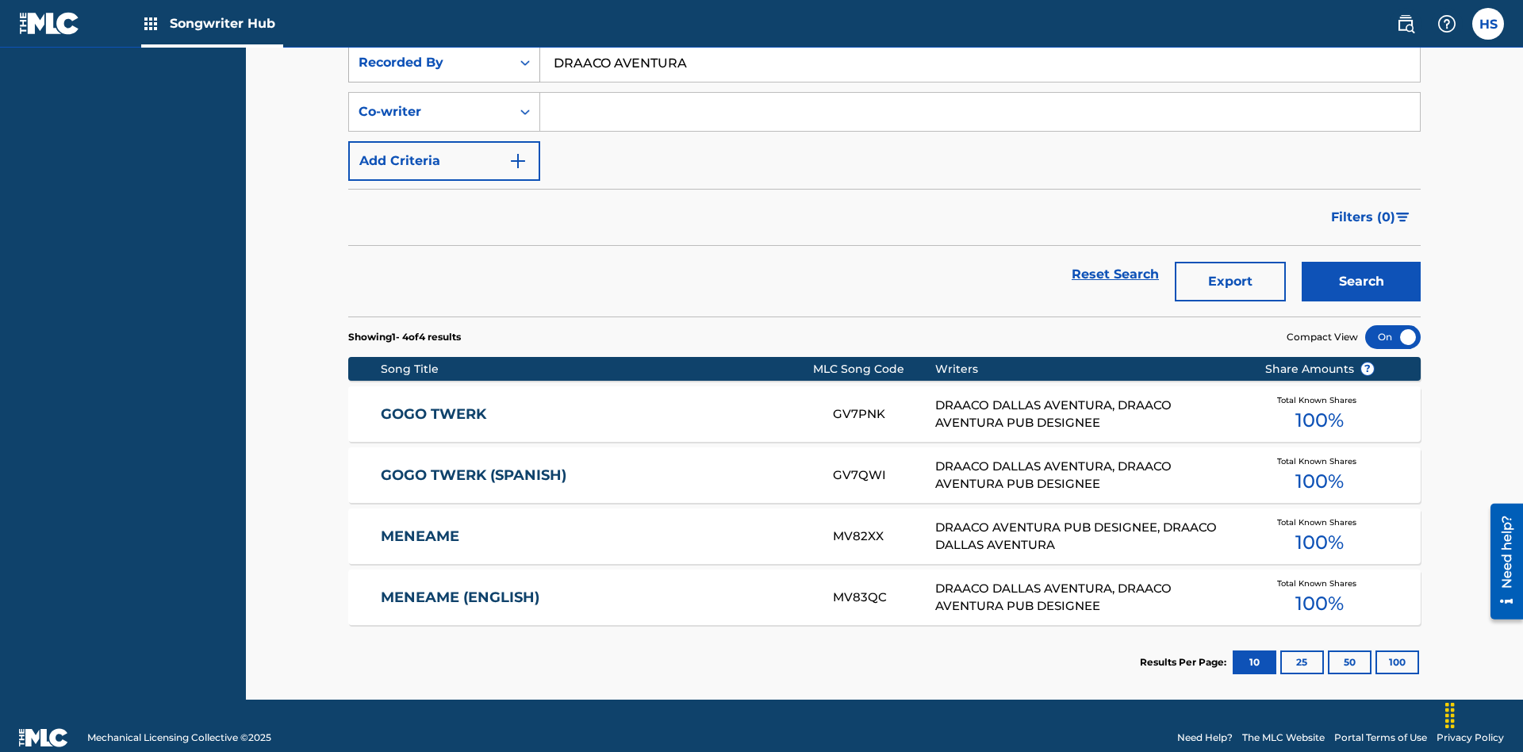
click at [430, 72] on div "Recorded By" at bounding box center [430, 62] width 143 height 19
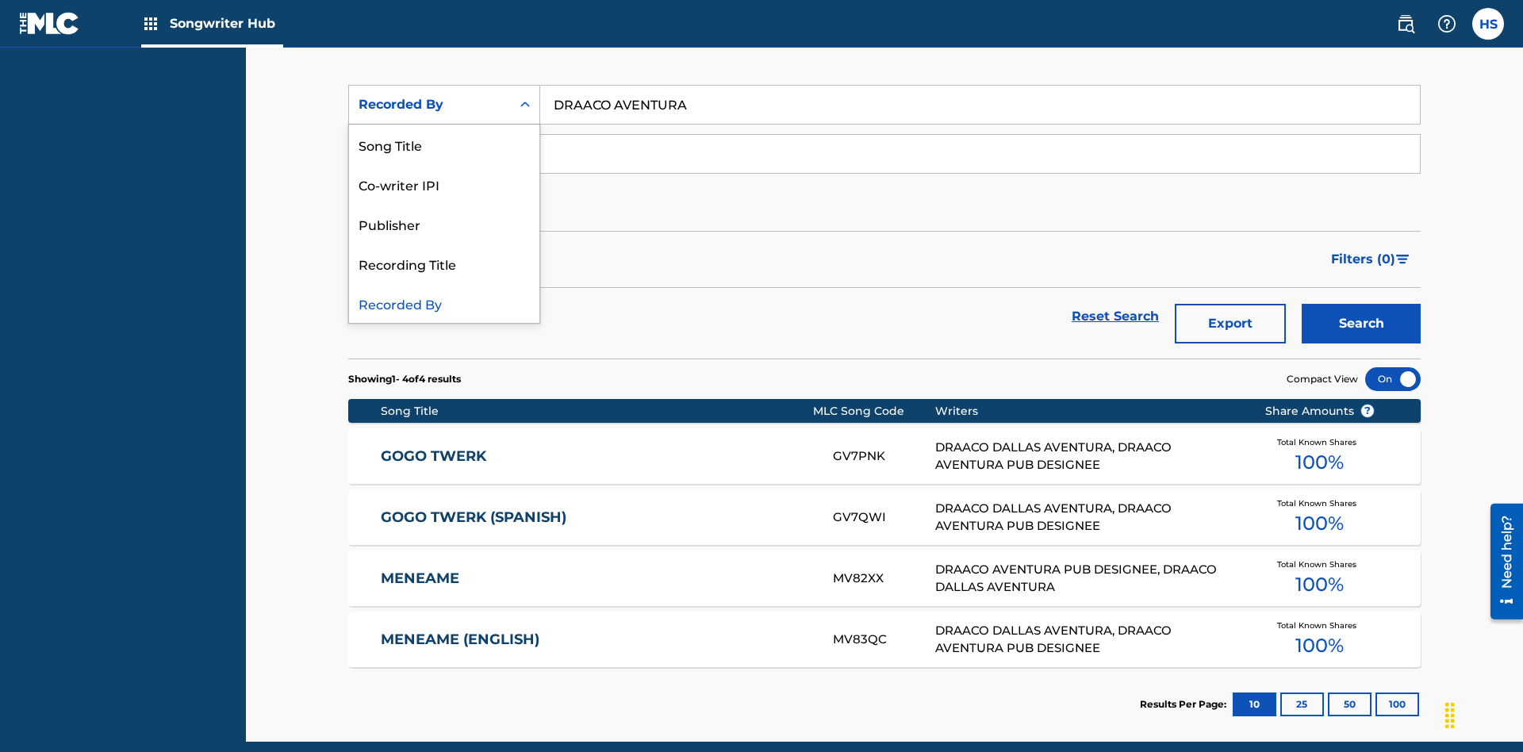
click at [444, 224] on div "Publisher" at bounding box center [444, 224] width 190 height 40
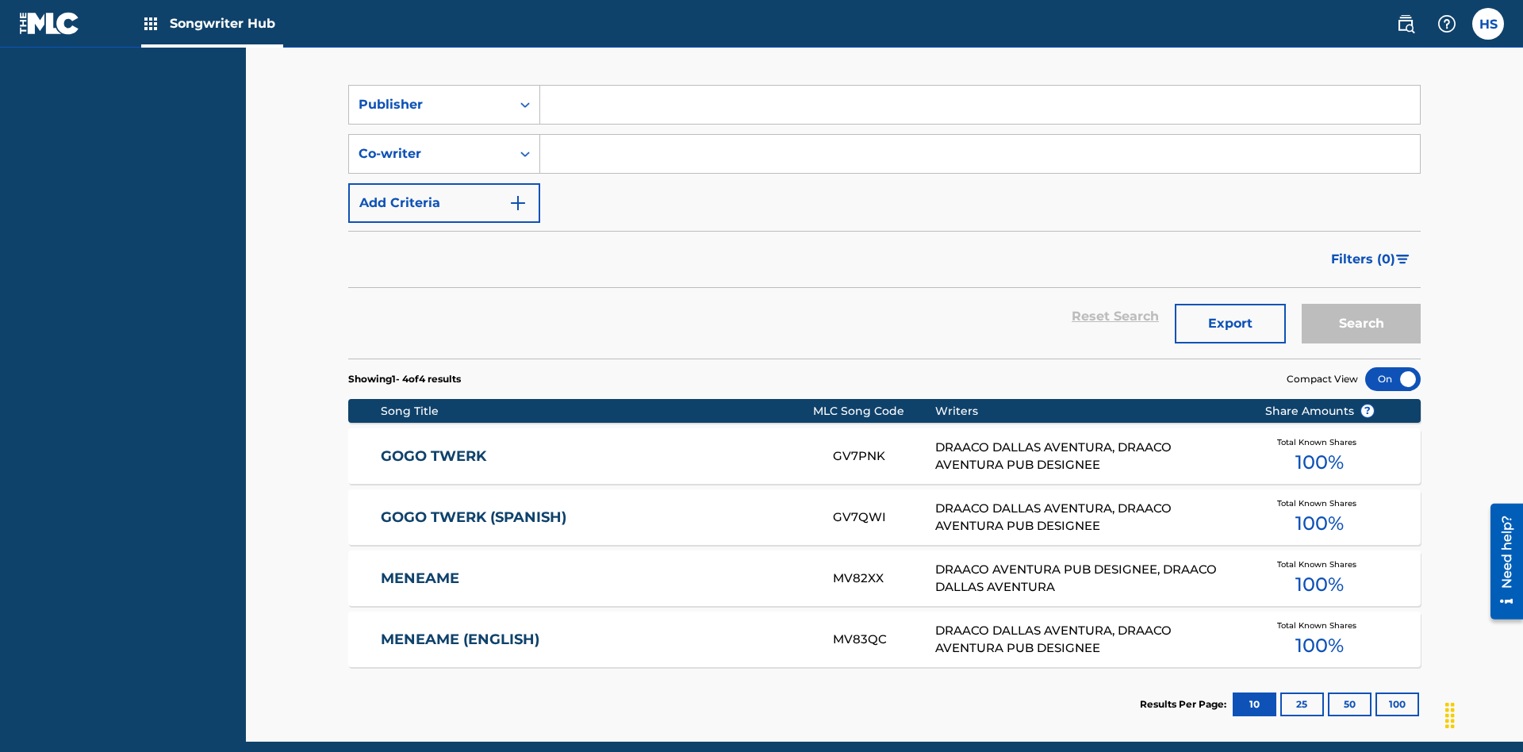
click at [980, 114] on input "Search Form" at bounding box center [980, 105] width 880 height 38
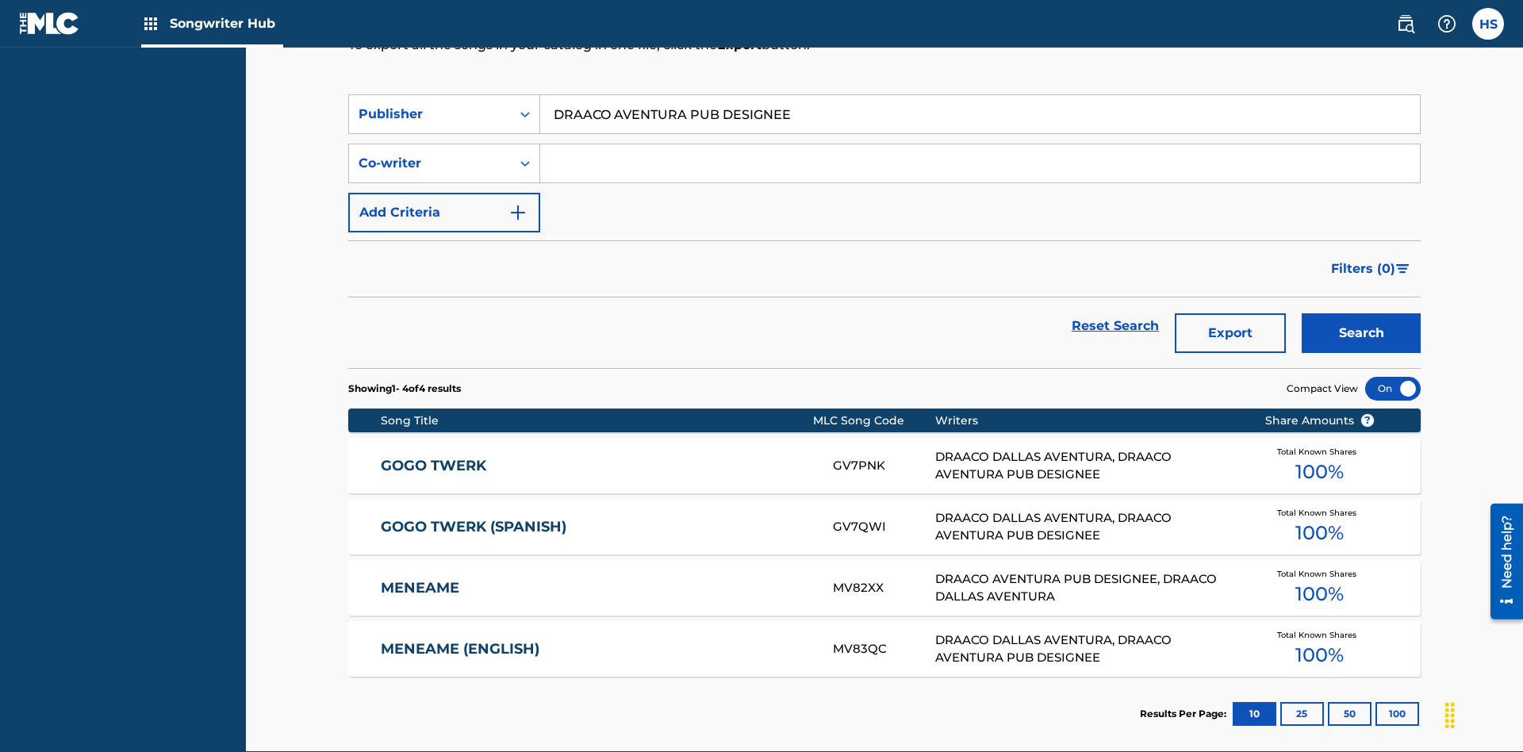
type input "DRAACO AVENTURA PUB DESIGNEE"
click at [1362, 313] on button "Search" at bounding box center [1361, 333] width 119 height 40
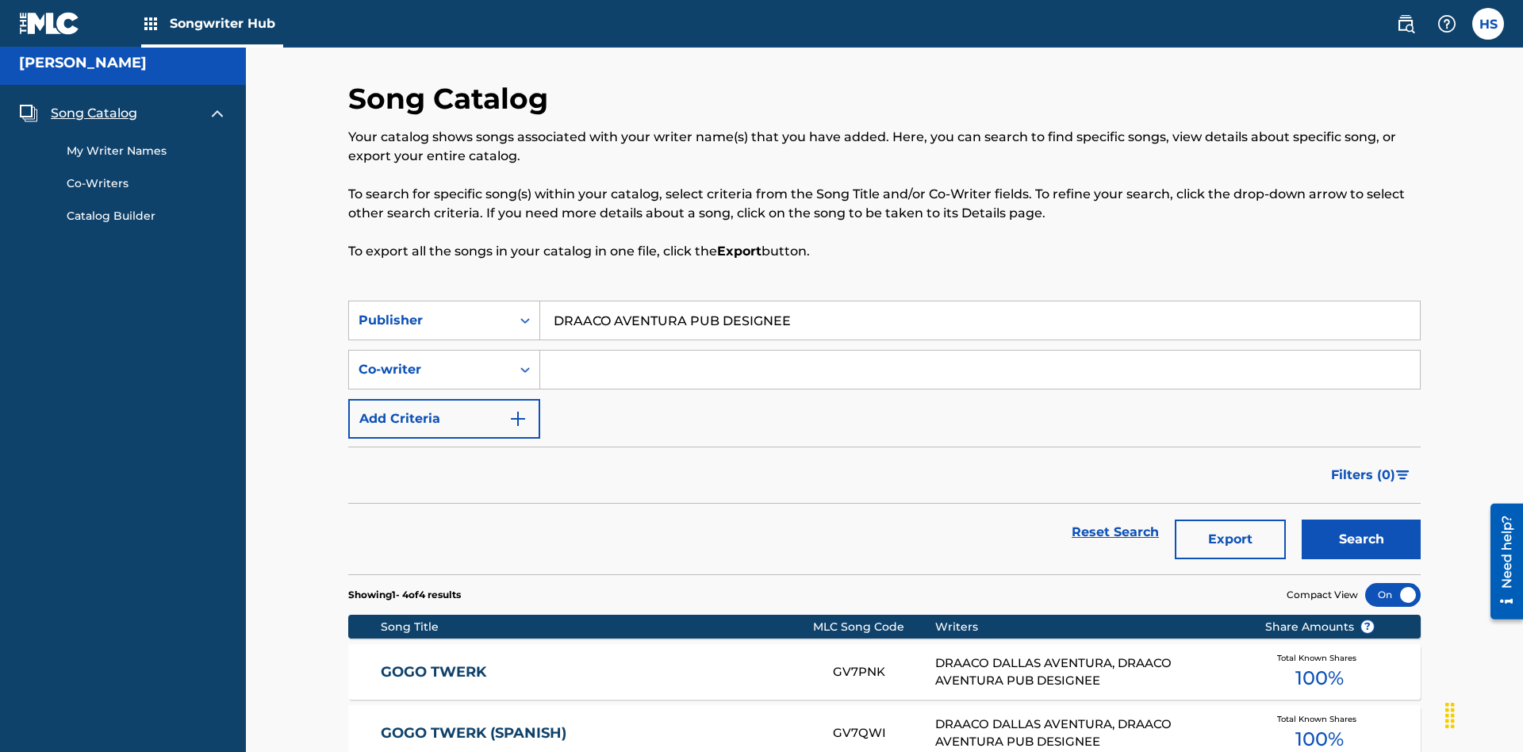
scroll to position [222, 0]
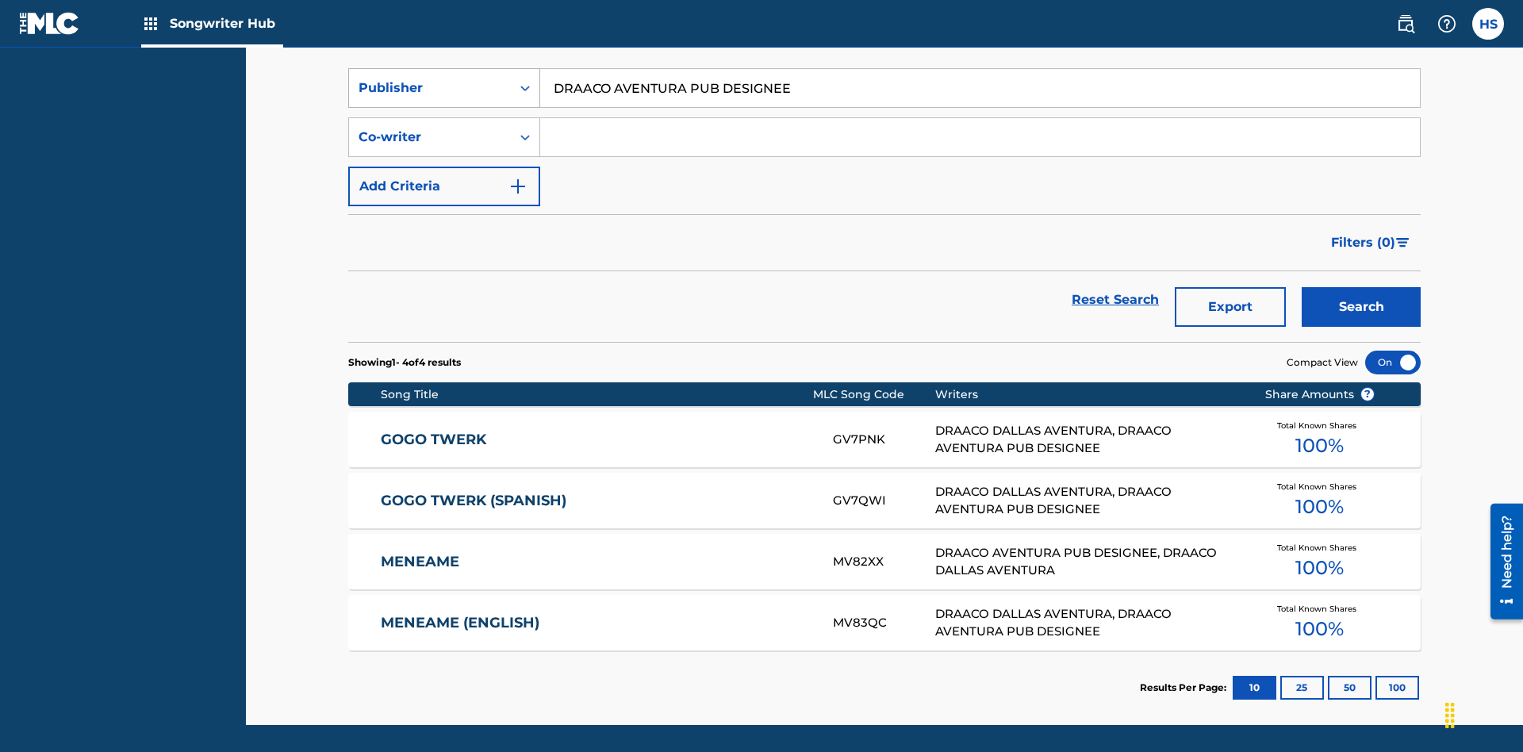
click at [430, 98] on div "Publisher" at bounding box center [430, 88] width 143 height 19
